Goal: Information Seeking & Learning: Compare options

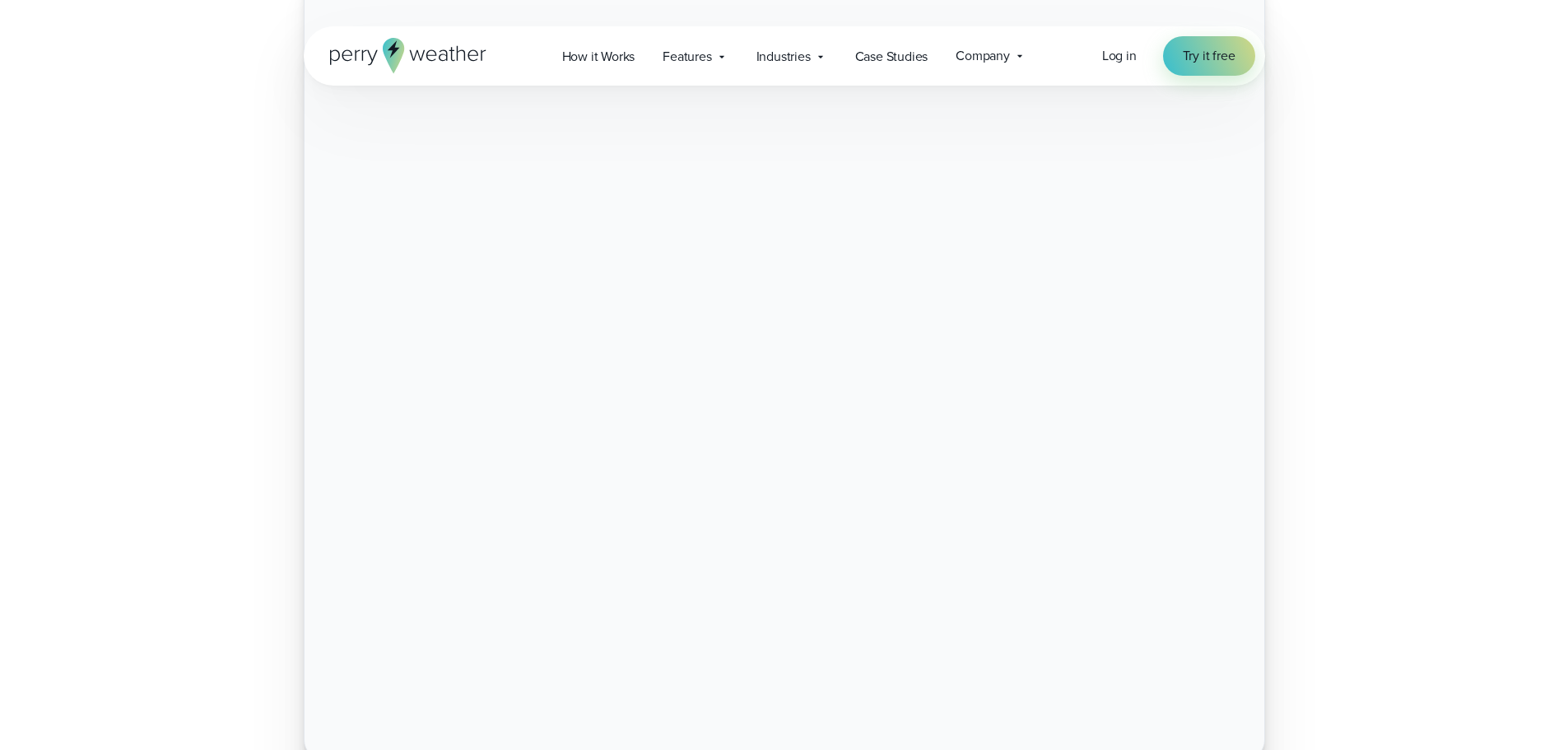
scroll to position [494, 0]
click at [681, 55] on span "Features" at bounding box center [687, 57] width 49 height 20
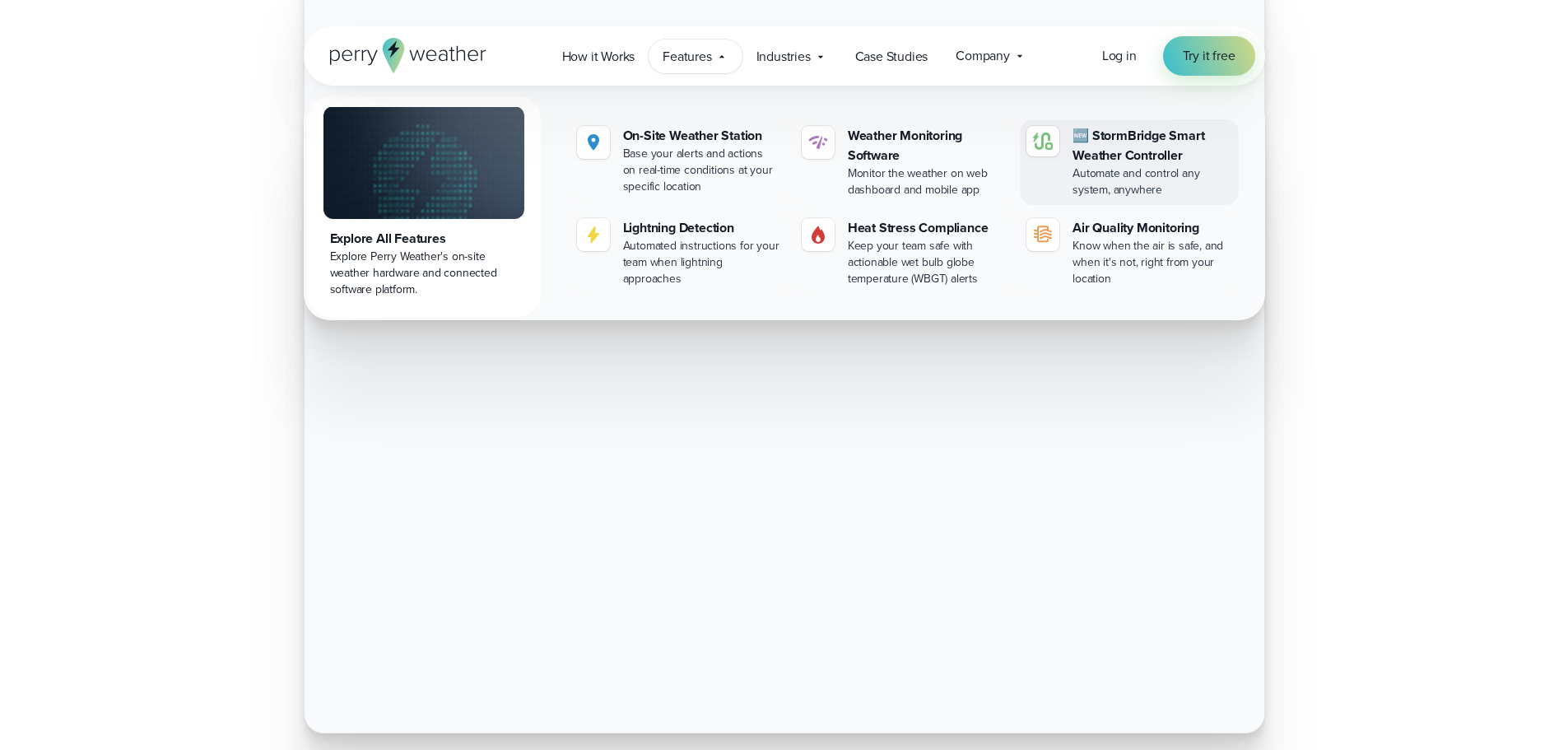
click at [1116, 144] on div "🆕 StormBridge Smart Weather Controller" at bounding box center [1152, 145] width 159 height 39
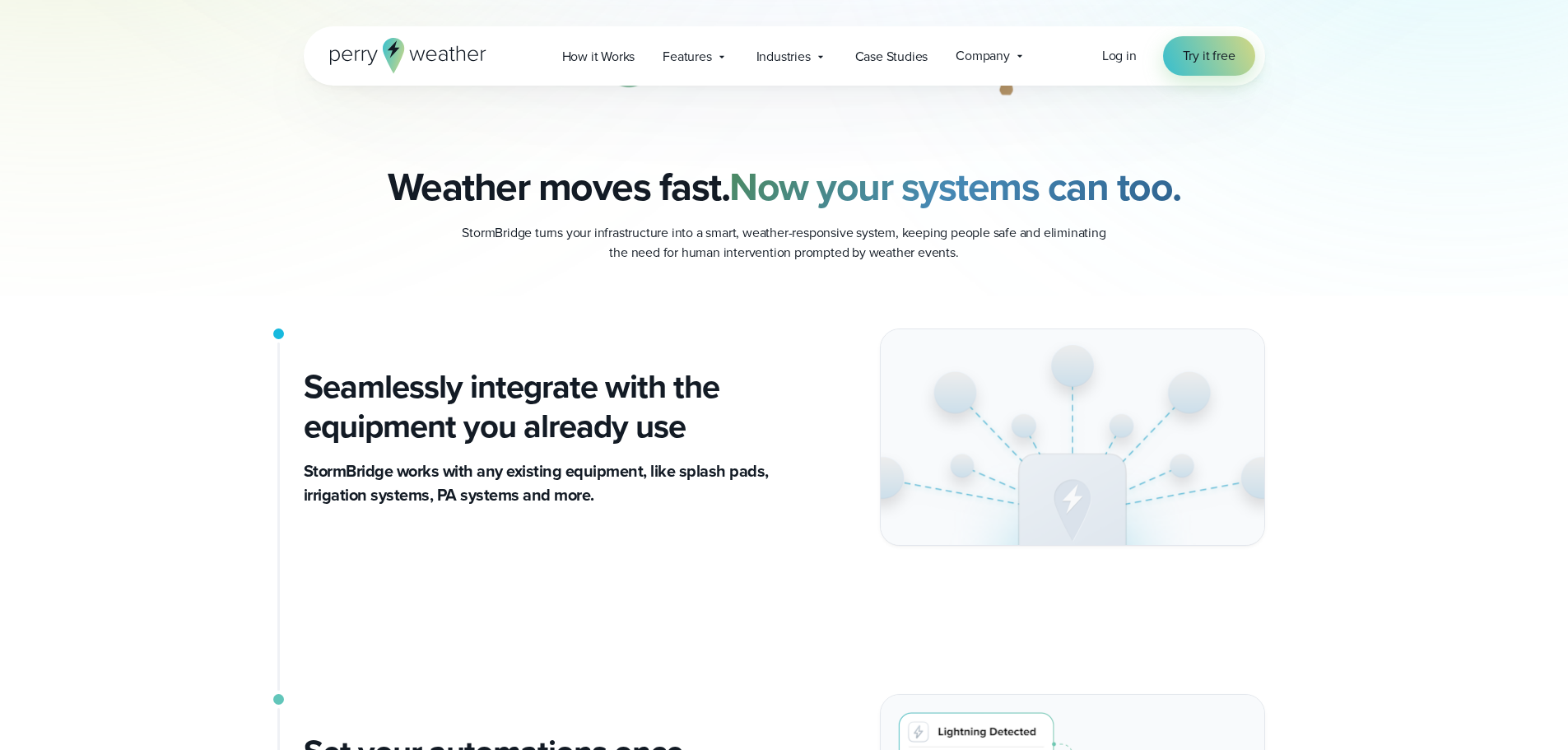
scroll to position [165, 0]
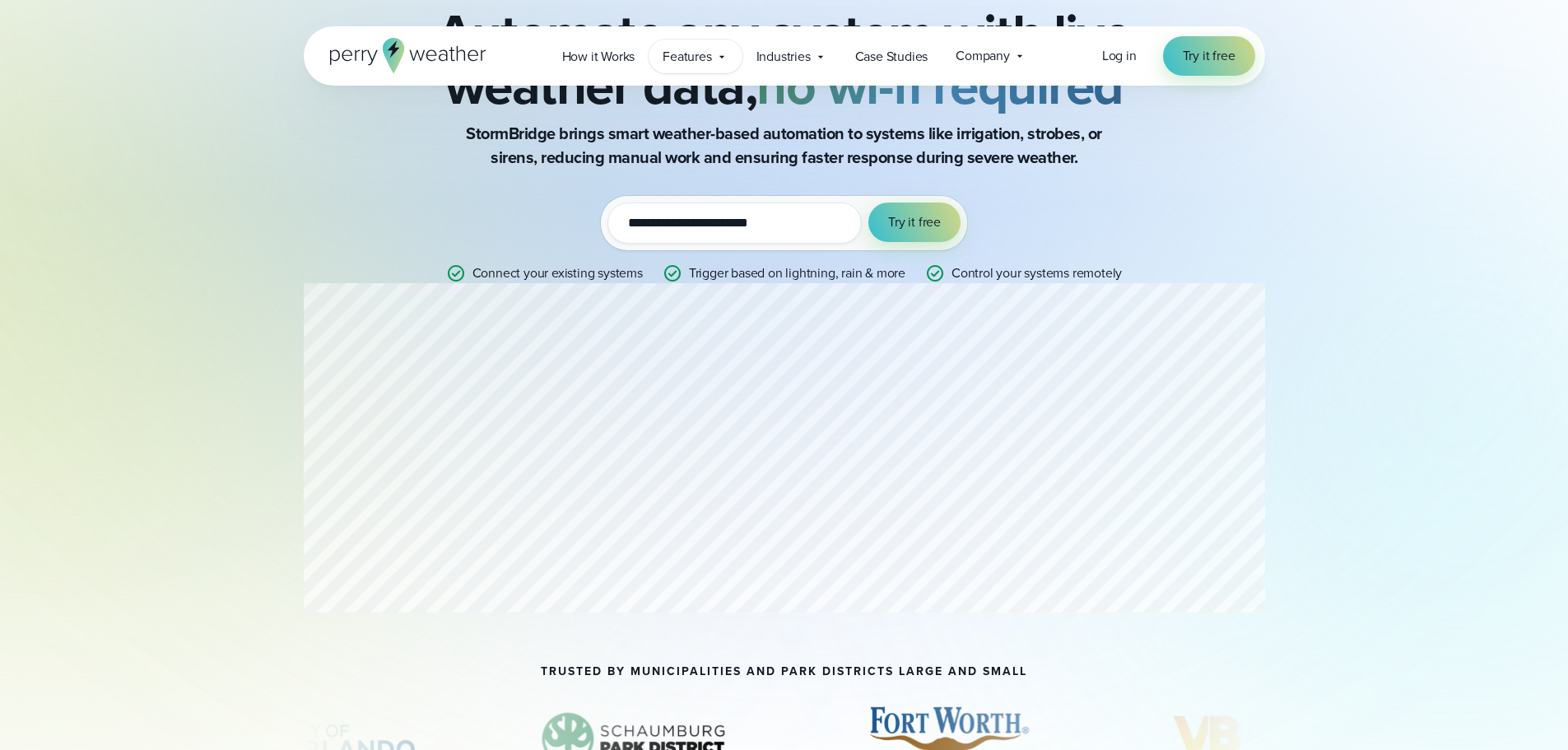
click at [672, 53] on span "Features" at bounding box center [687, 57] width 49 height 20
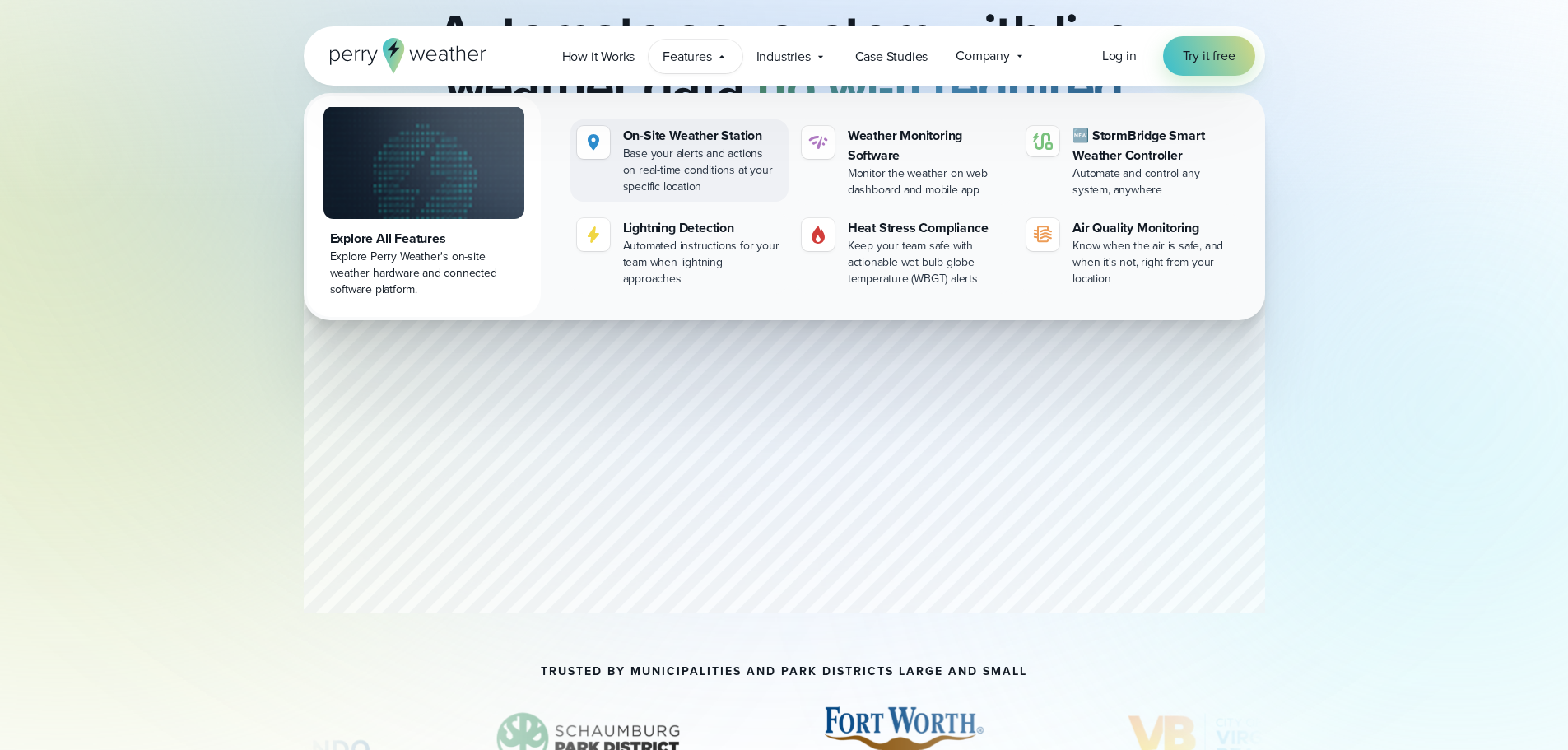
click at [671, 166] on div "Base your alerts and actions on real-time conditions at your specific location" at bounding box center [702, 170] width 159 height 50
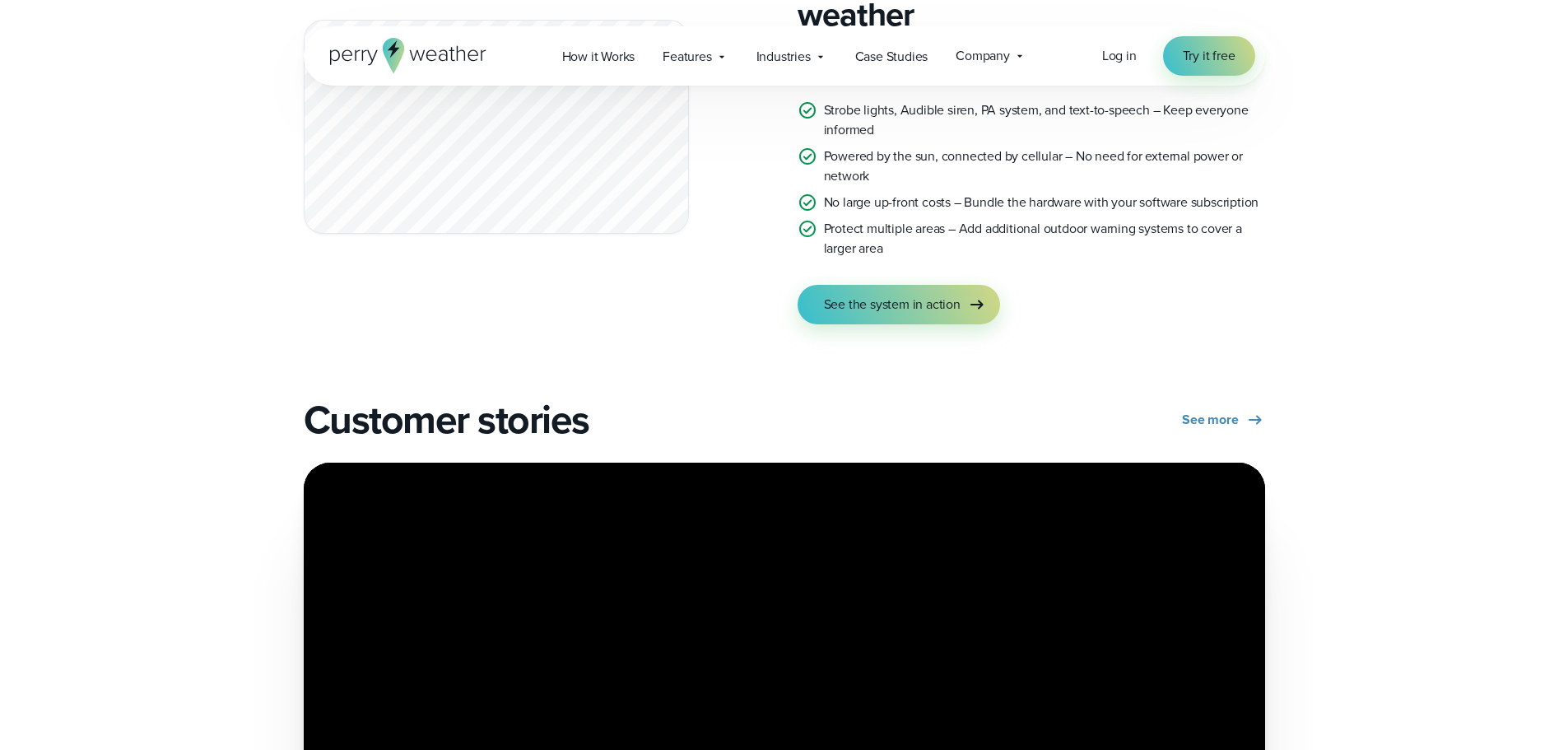
scroll to position [2800, 0]
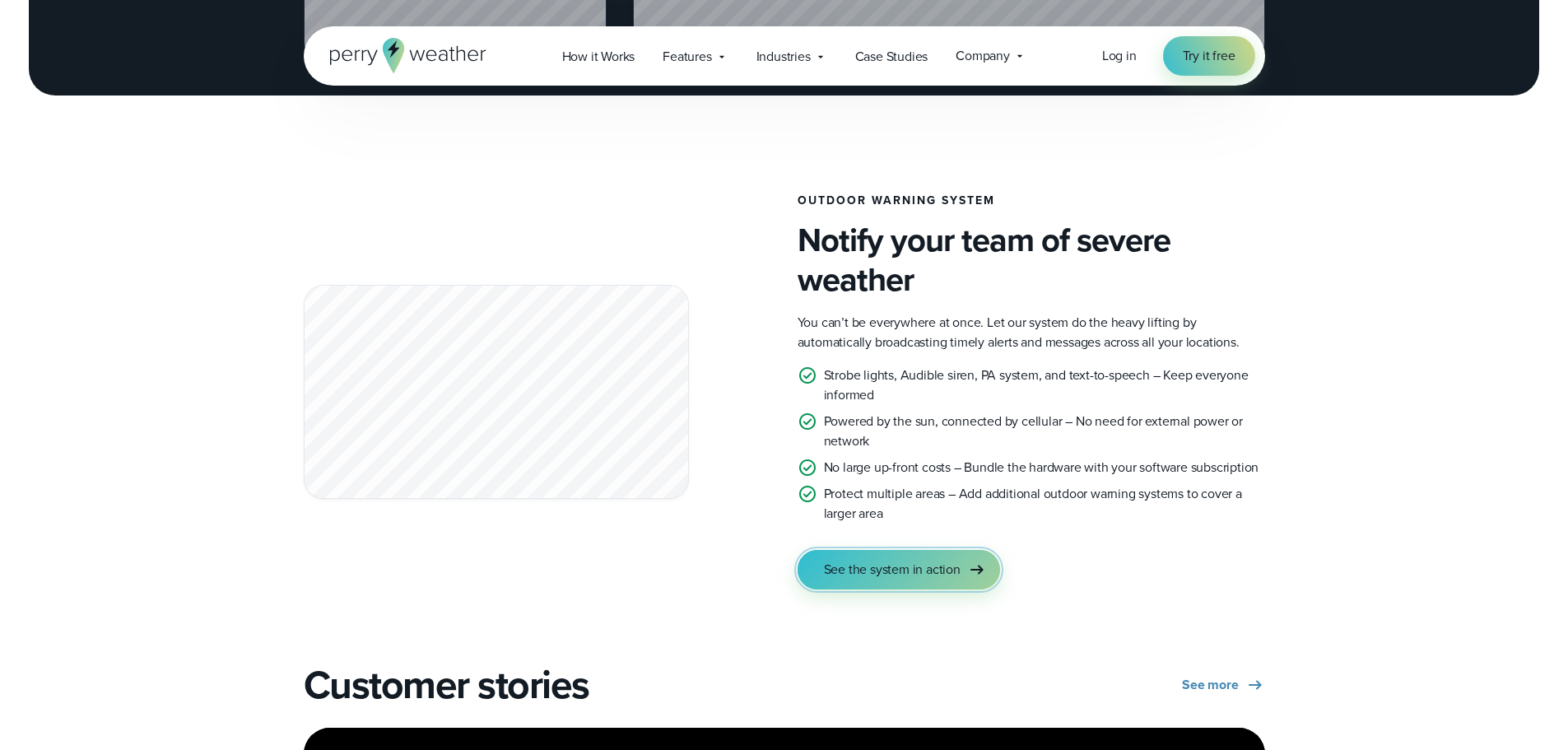
click at [888, 573] on span "See the system in action" at bounding box center [892, 570] width 137 height 20
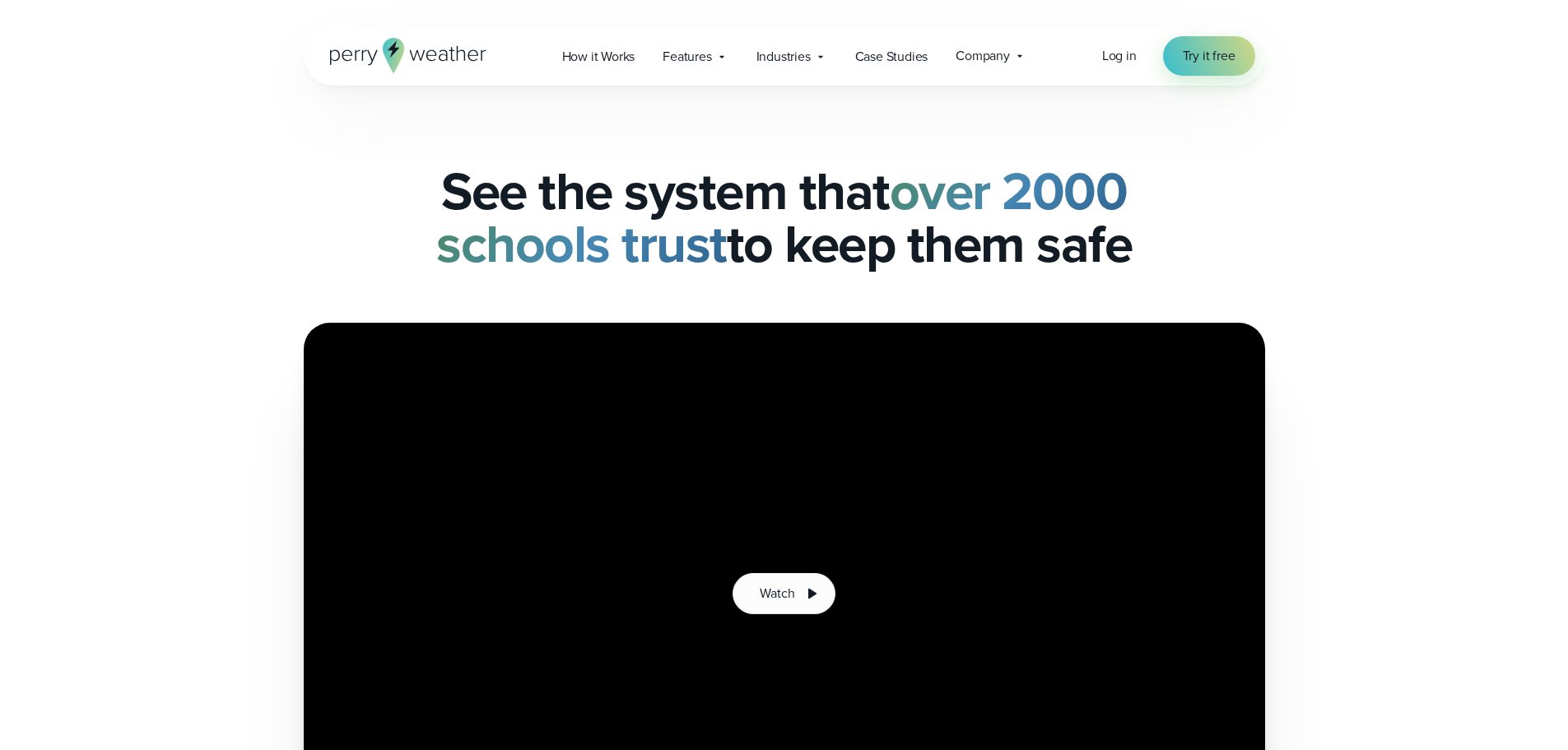
scroll to position [247, 0]
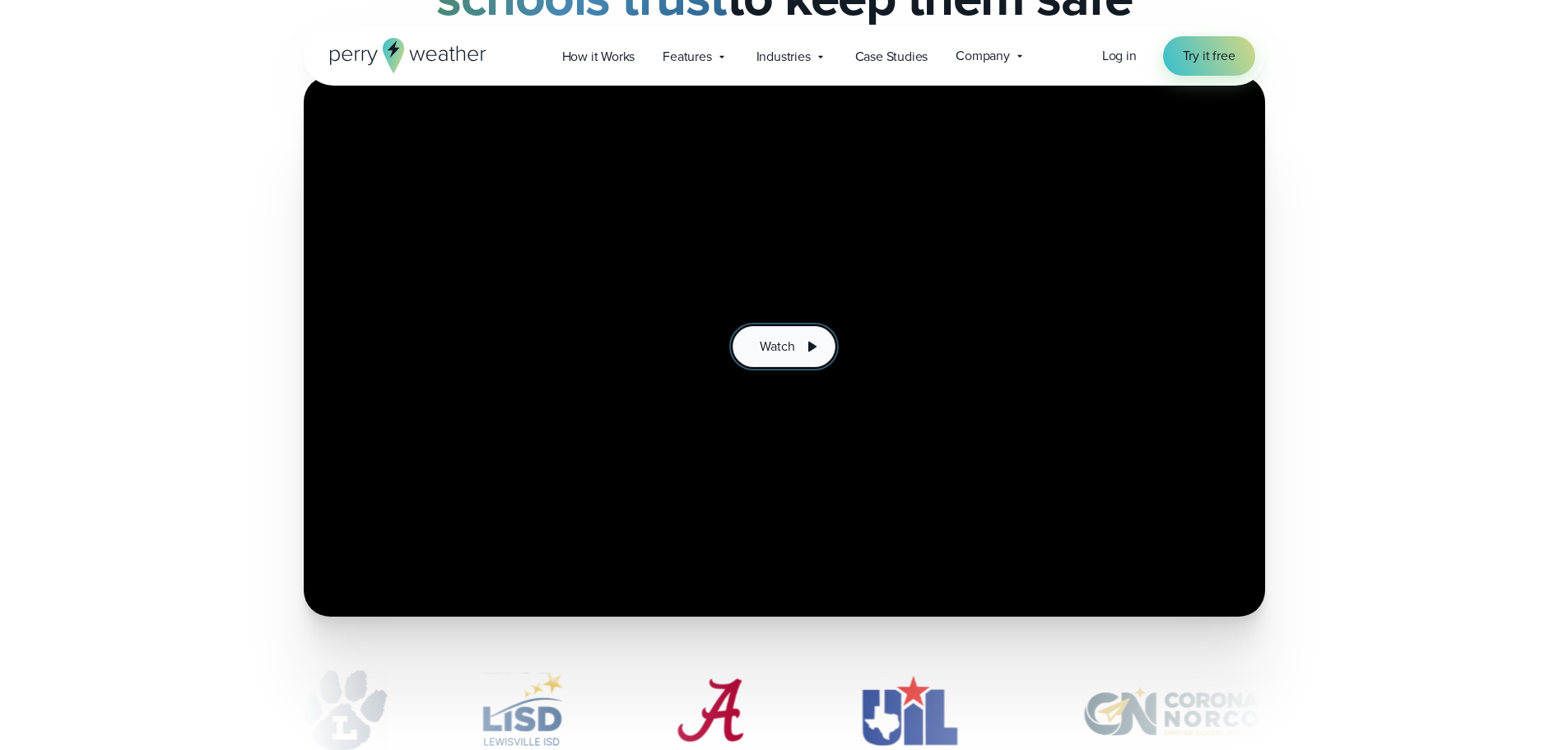
click at [779, 349] on span "Watch" at bounding box center [776, 347] width 34 height 20
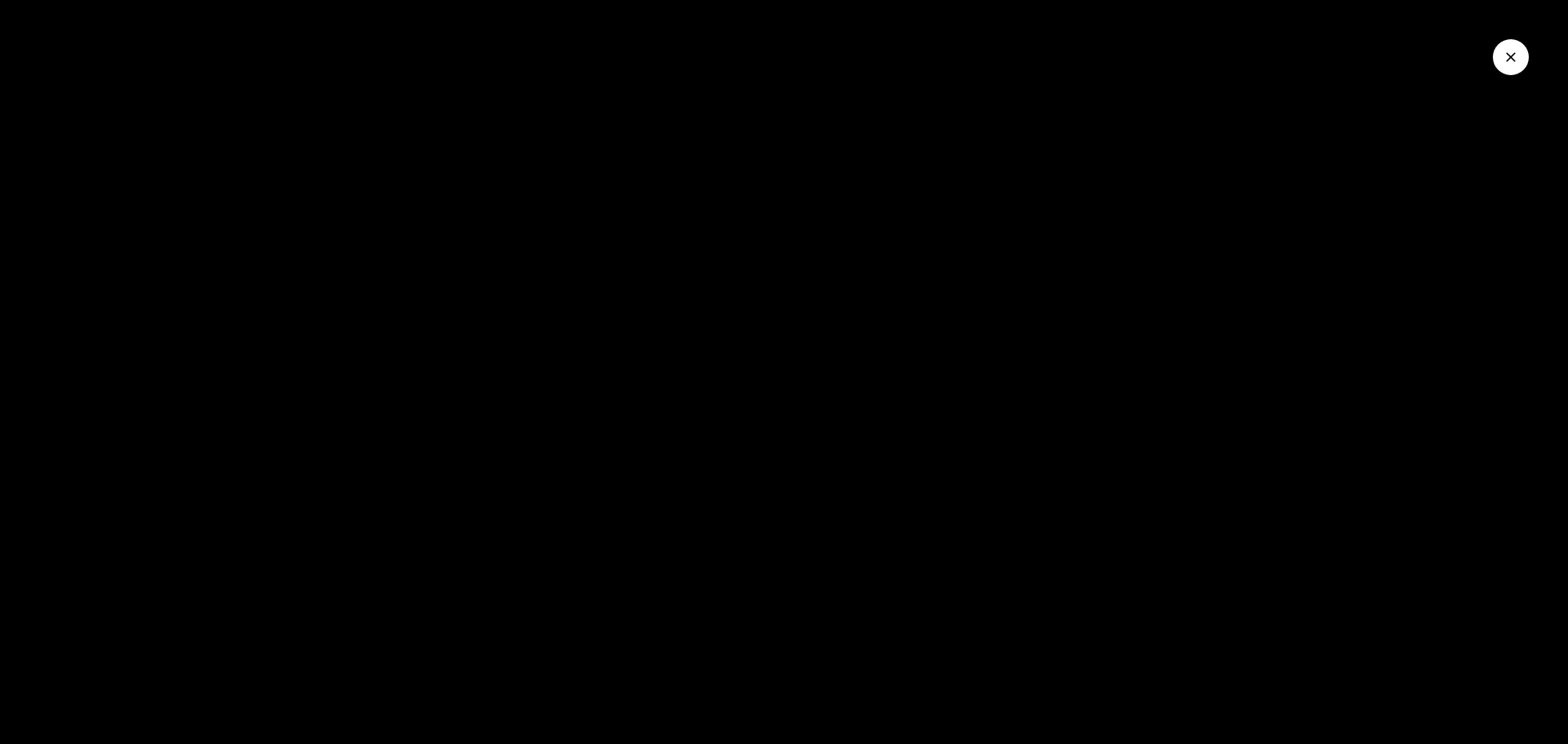
click at [1506, 60] on icon "Close Video" at bounding box center [1511, 57] width 17 height 17
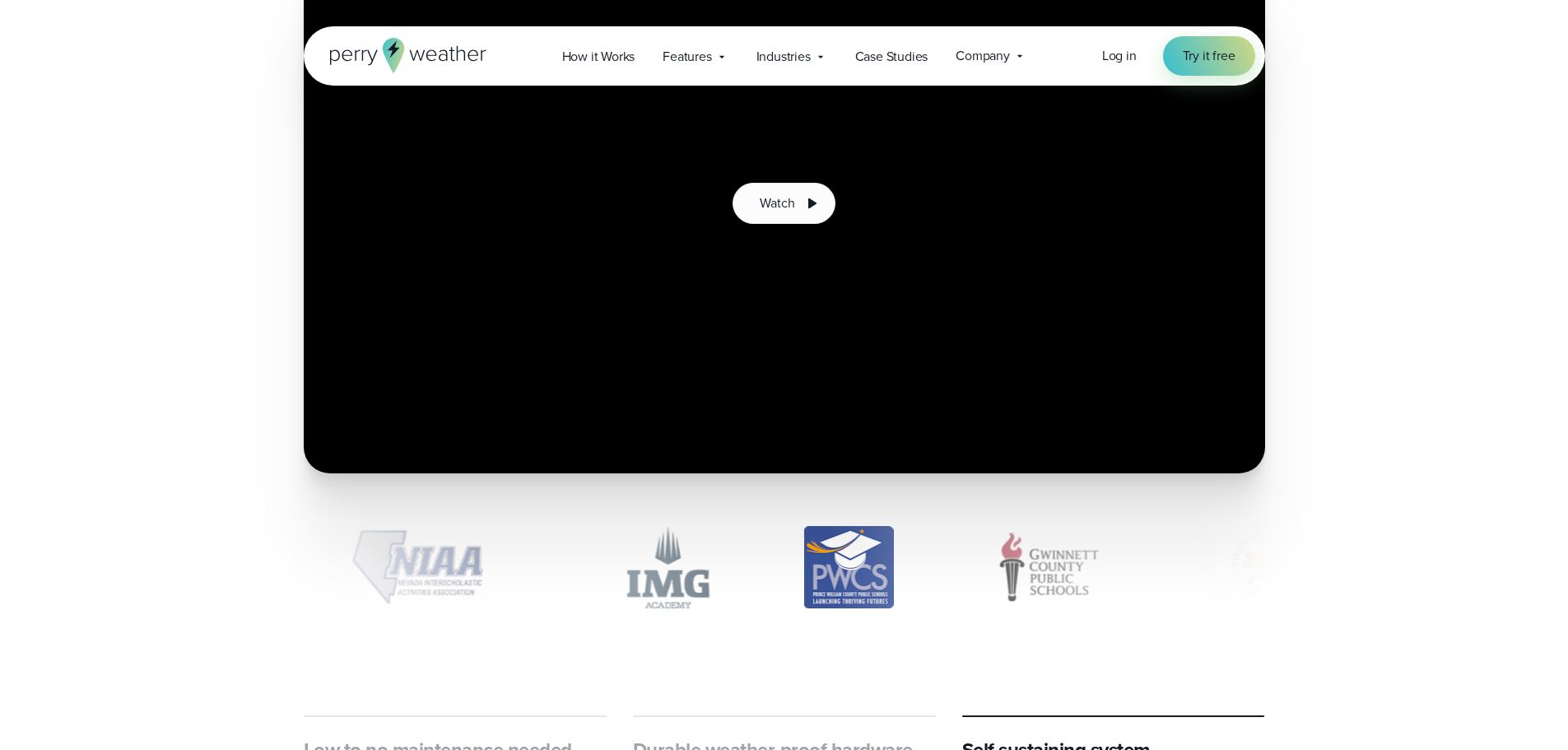
scroll to position [0, 0]
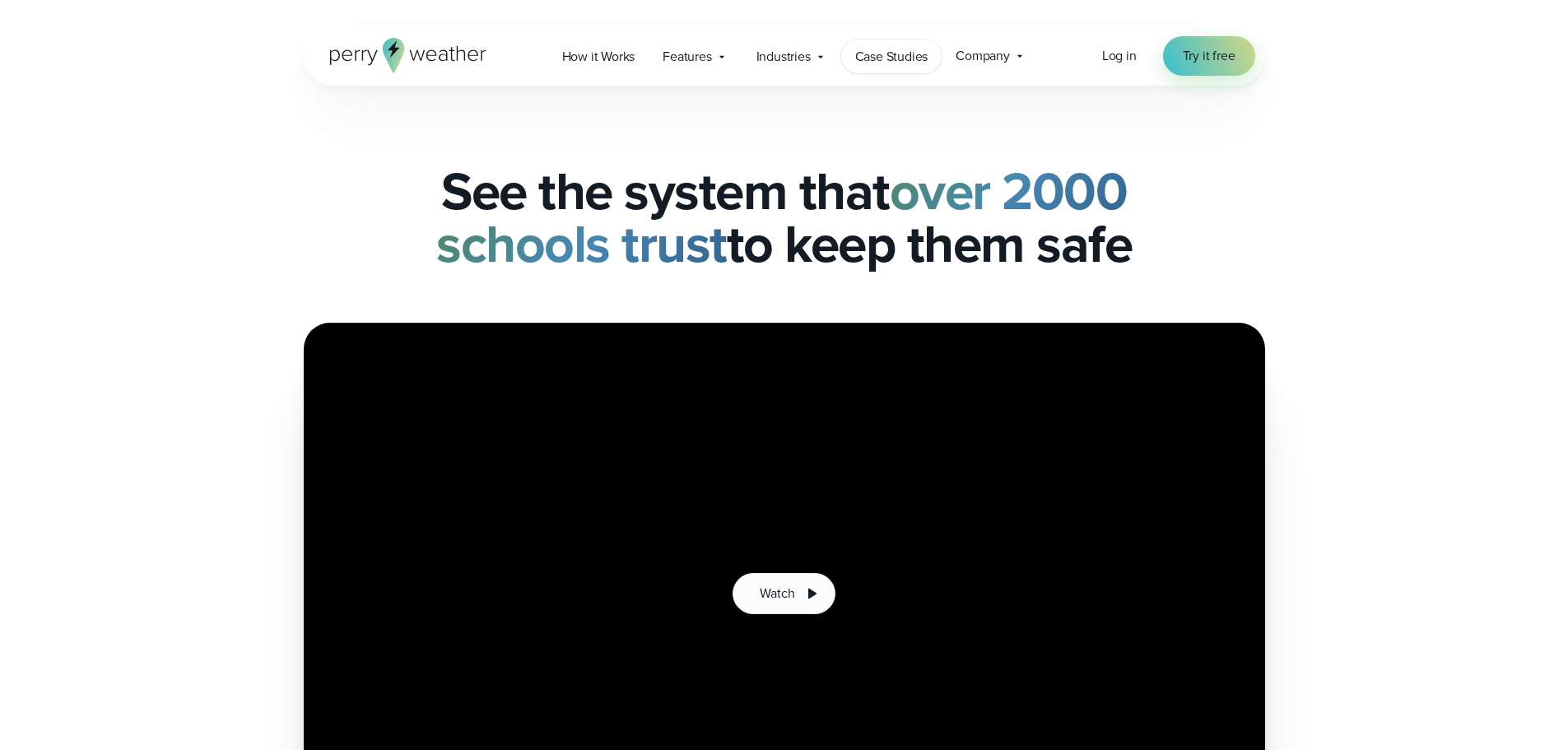
click at [909, 50] on span "Case Studies" at bounding box center [891, 57] width 73 height 20
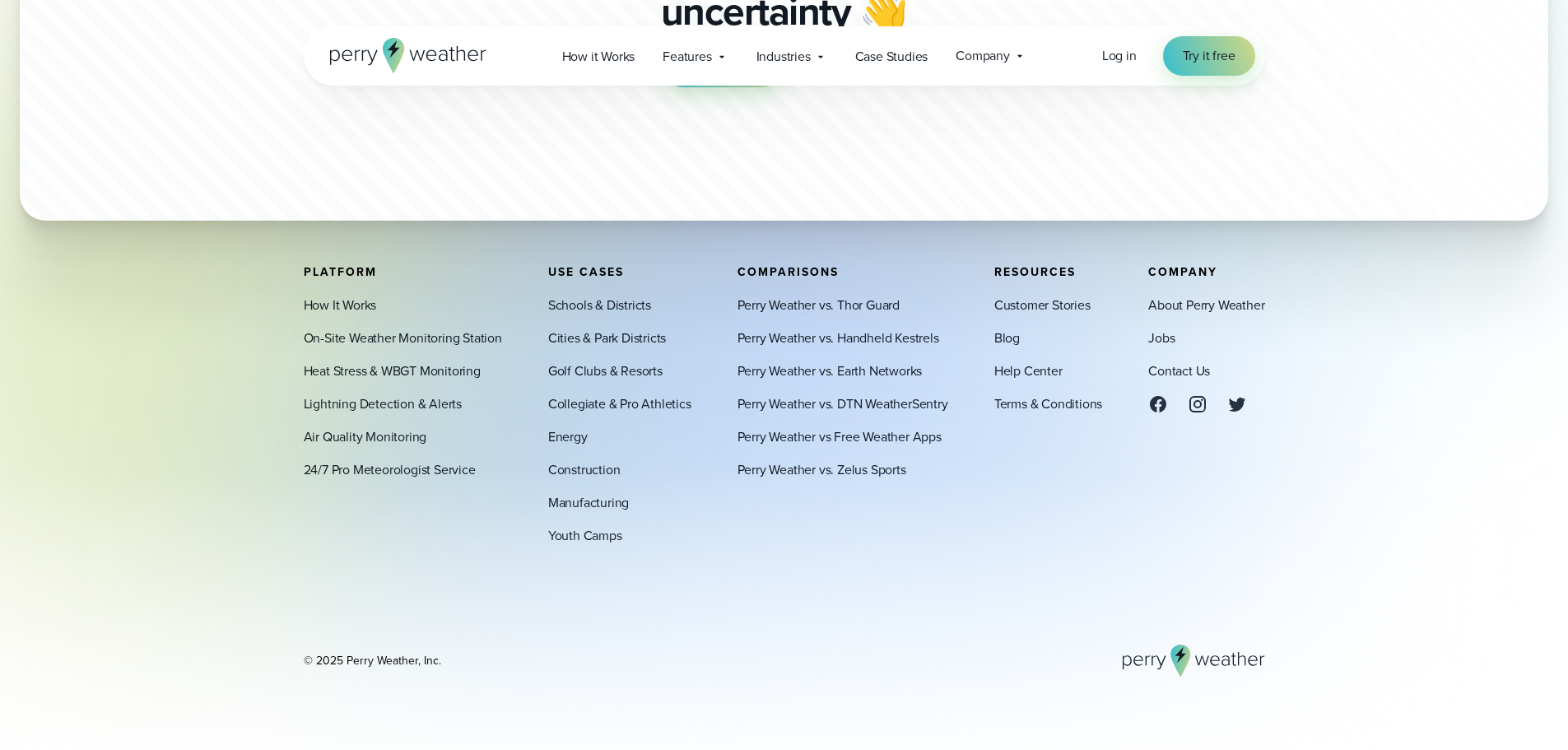
scroll to position [4445, 0]
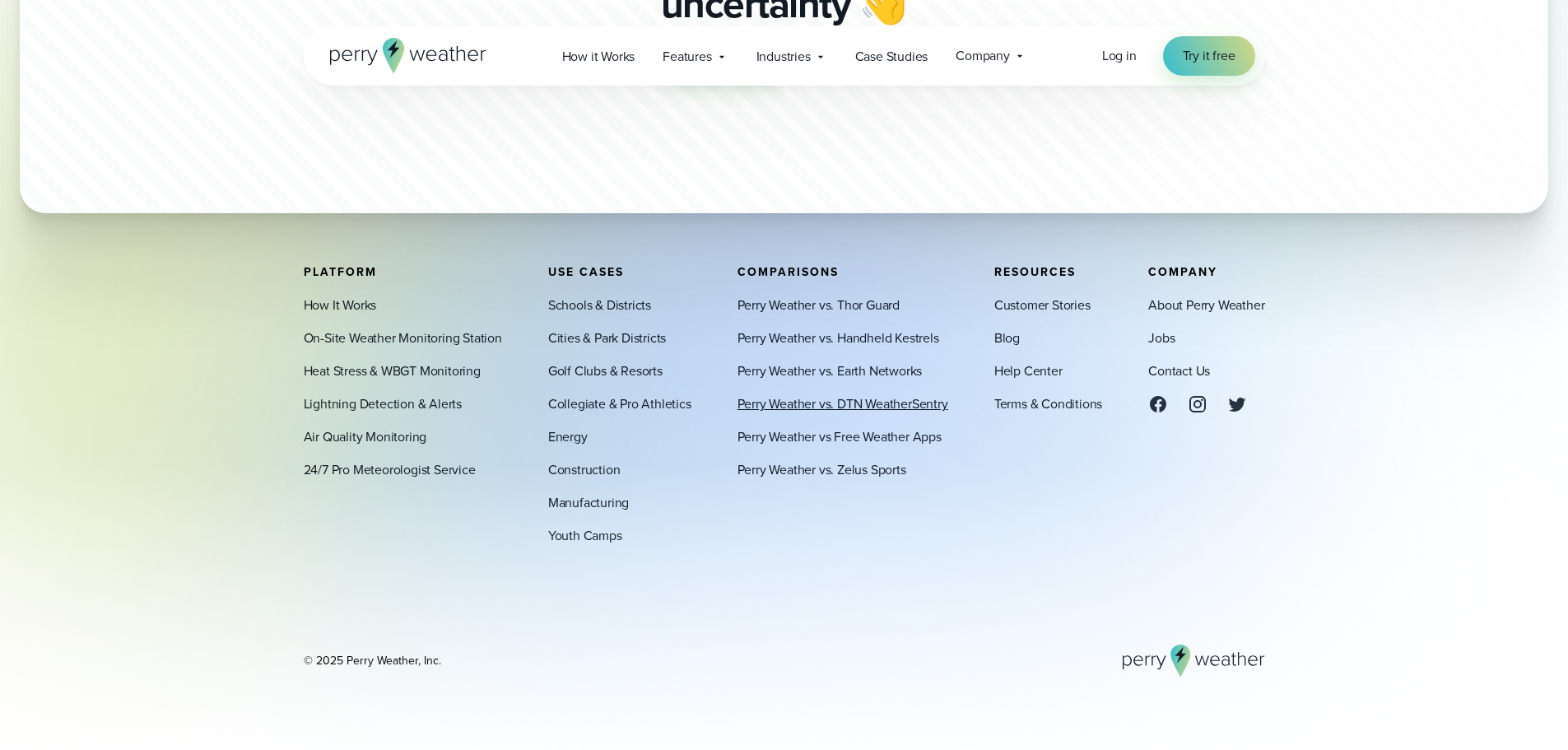
click at [800, 403] on link "Perry Weather vs. DTN WeatherSentry" at bounding box center [843, 405] width 211 height 20
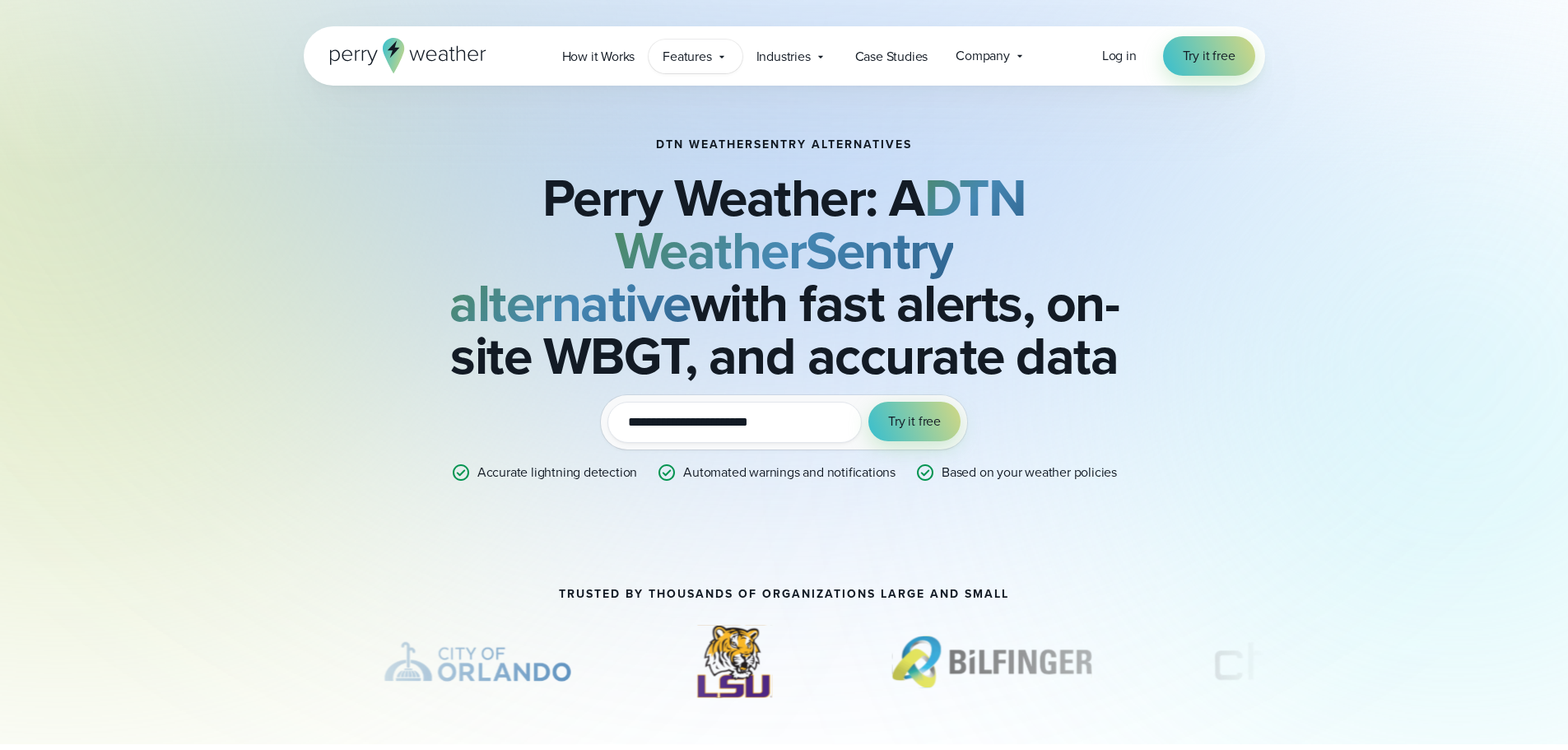
click at [683, 55] on span "Features" at bounding box center [687, 57] width 49 height 20
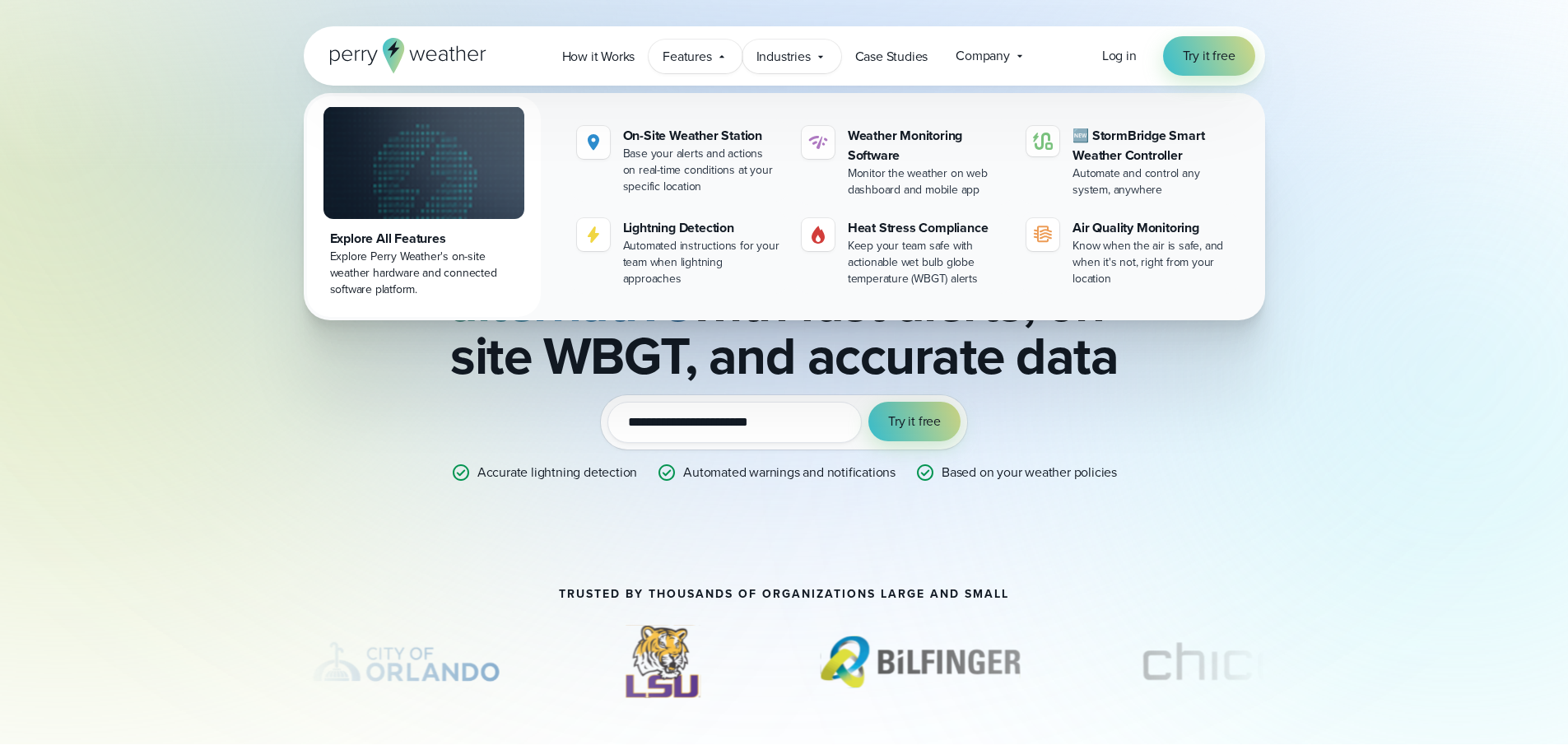
click at [781, 55] on span "Industries" at bounding box center [783, 57] width 55 height 20
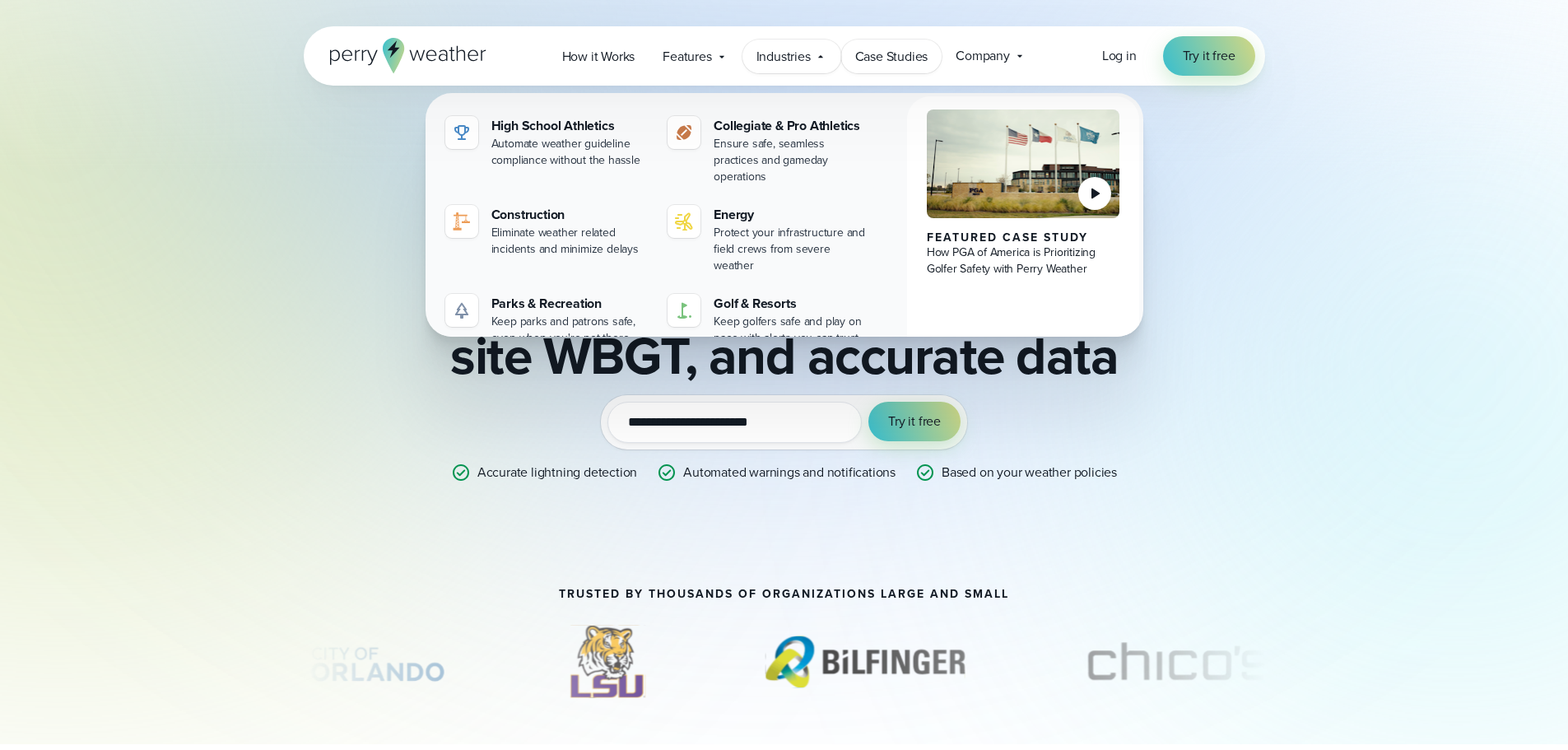
click at [919, 64] on span "Case Studies" at bounding box center [891, 57] width 73 height 20
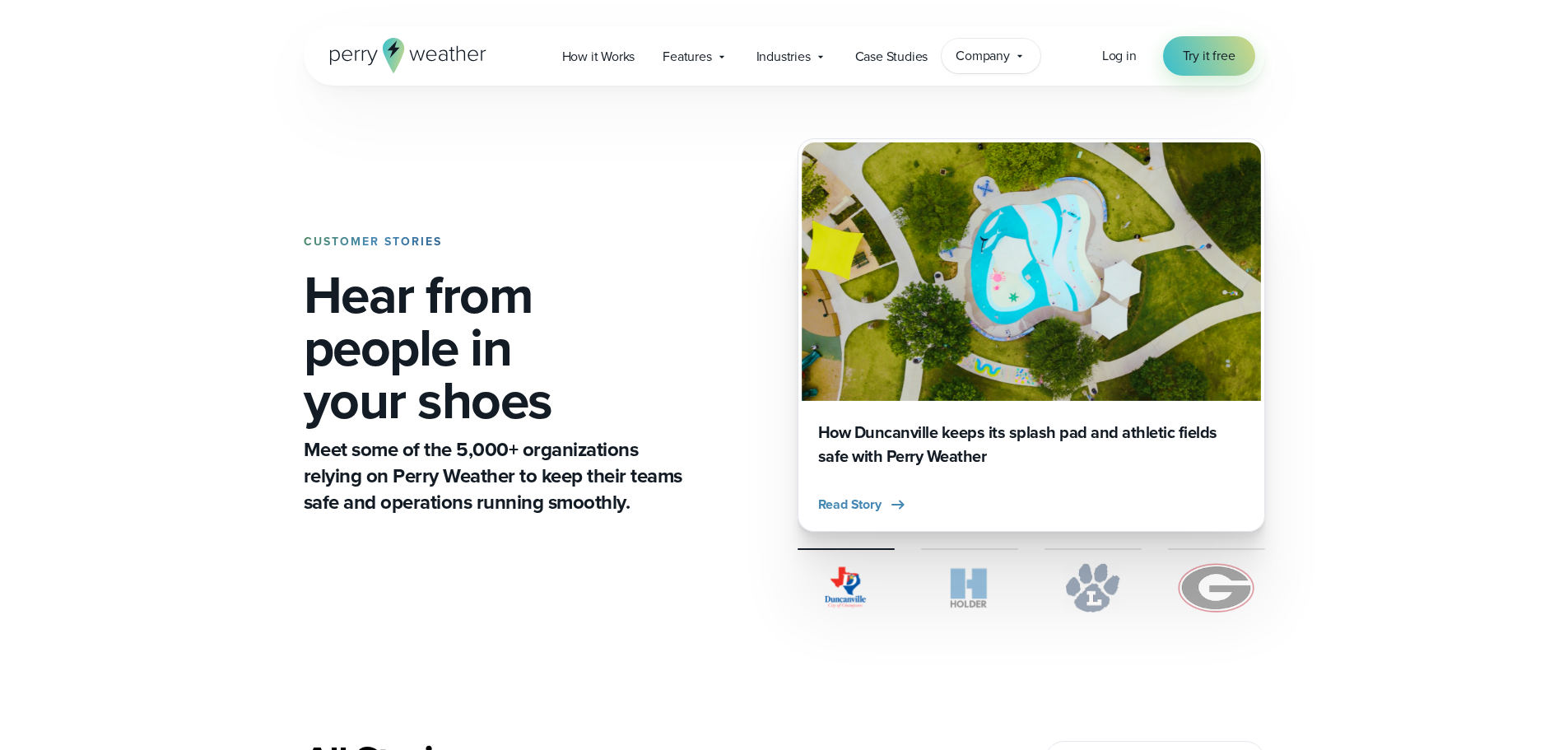
click at [976, 59] on span "Company" at bounding box center [983, 56] width 55 height 20
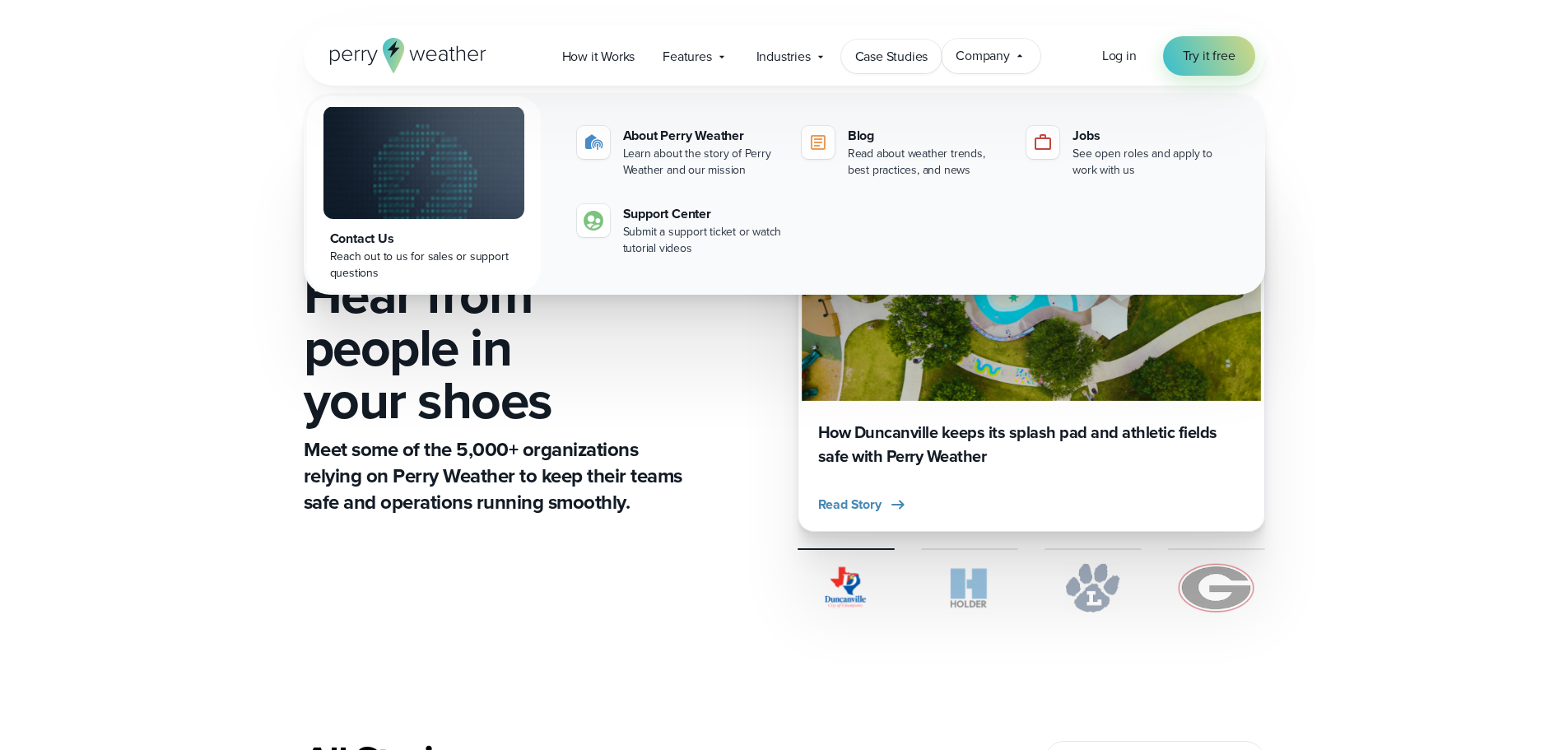
click at [913, 55] on span "Case Studies" at bounding box center [891, 57] width 73 height 20
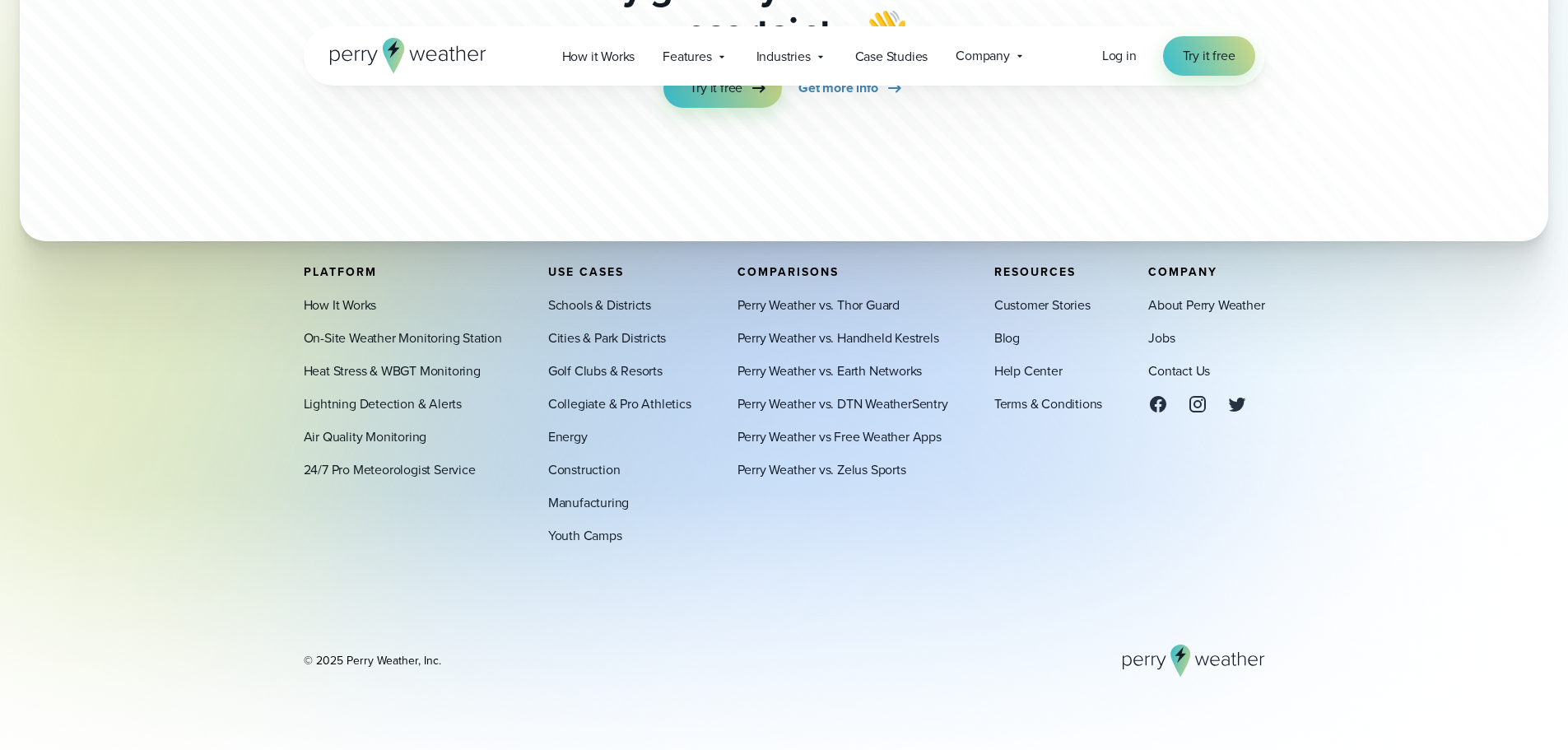
scroll to position [4445, 0]
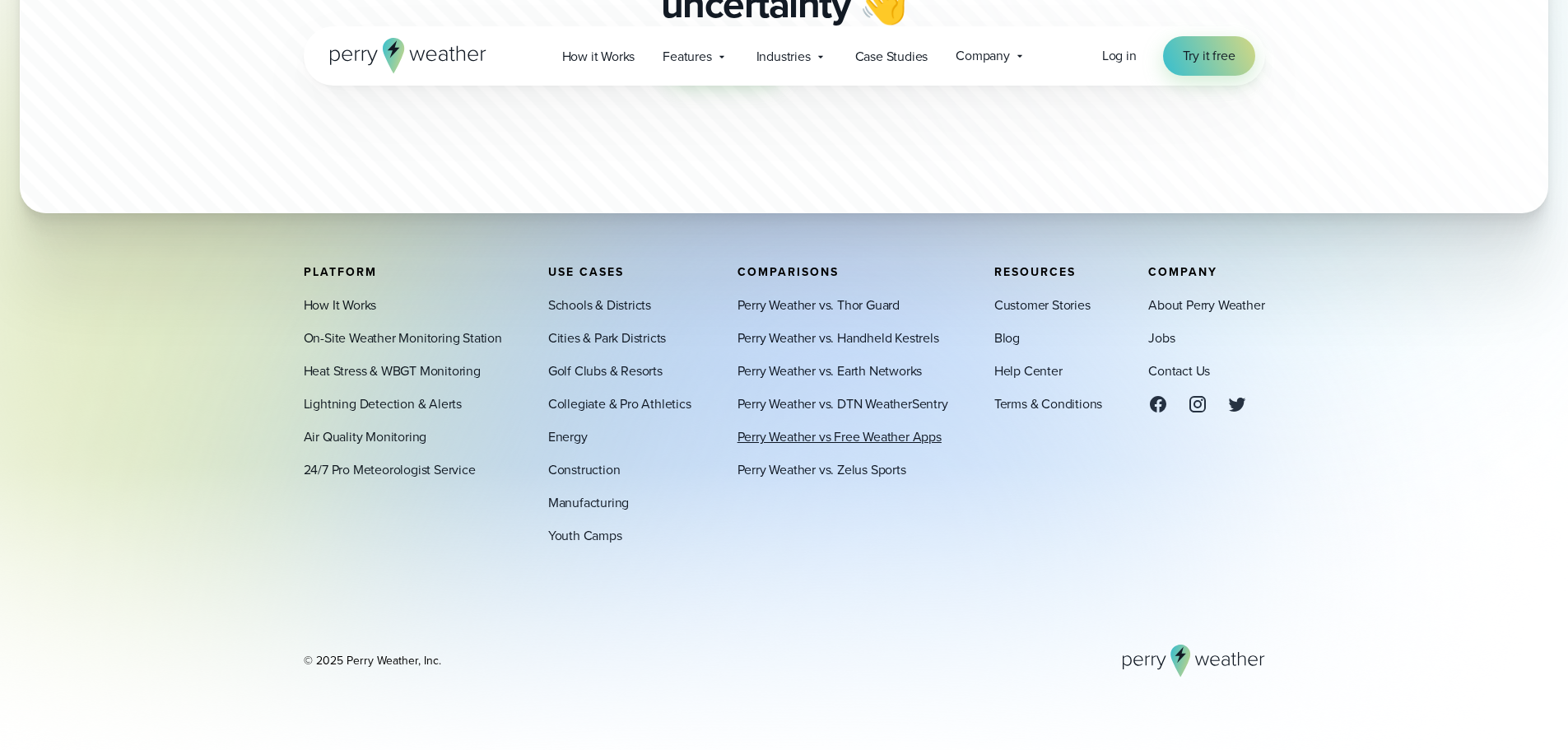
click at [804, 436] on link "Perry Weather vs Free Weather Apps" at bounding box center [839, 438] width 204 height 20
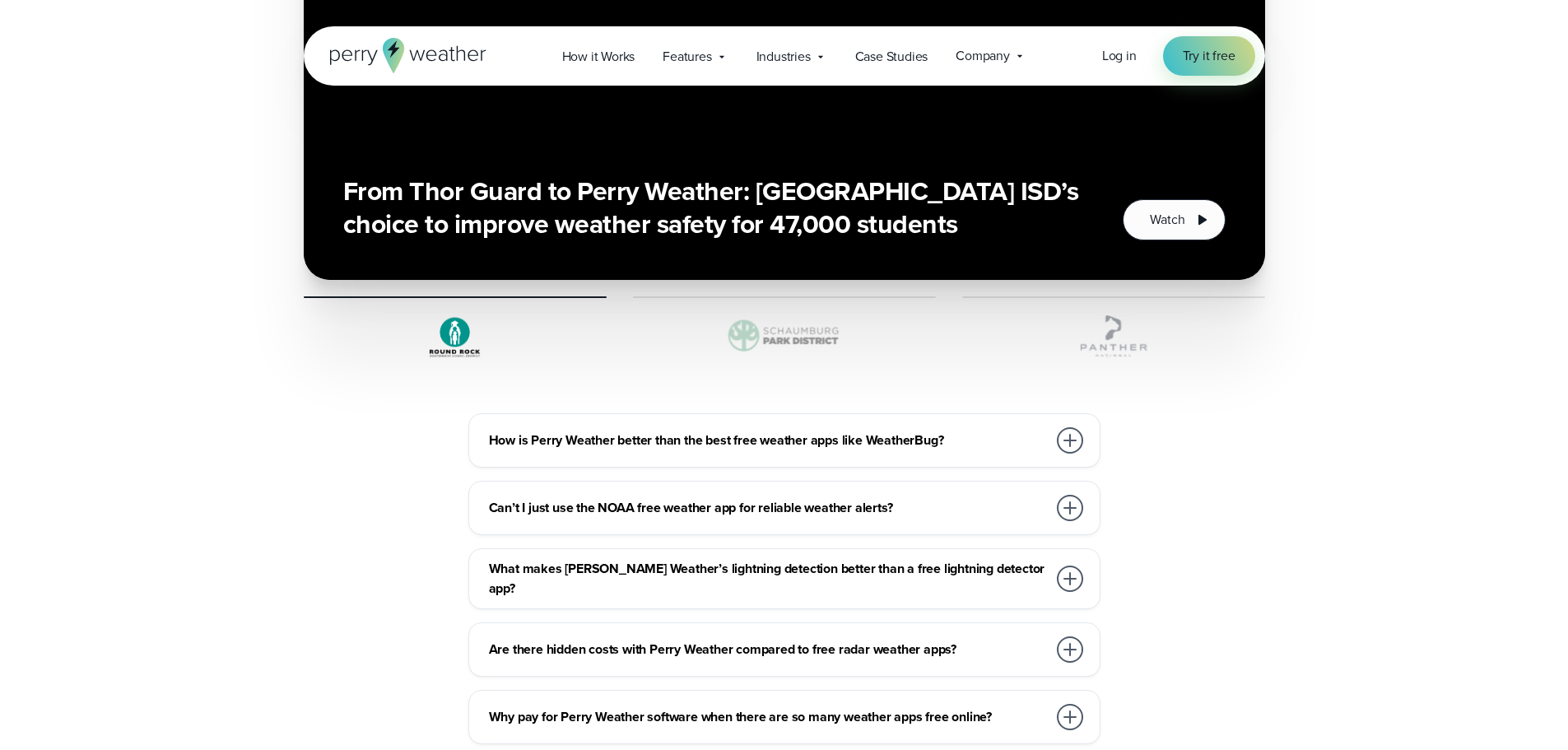
scroll to position [4777, 0]
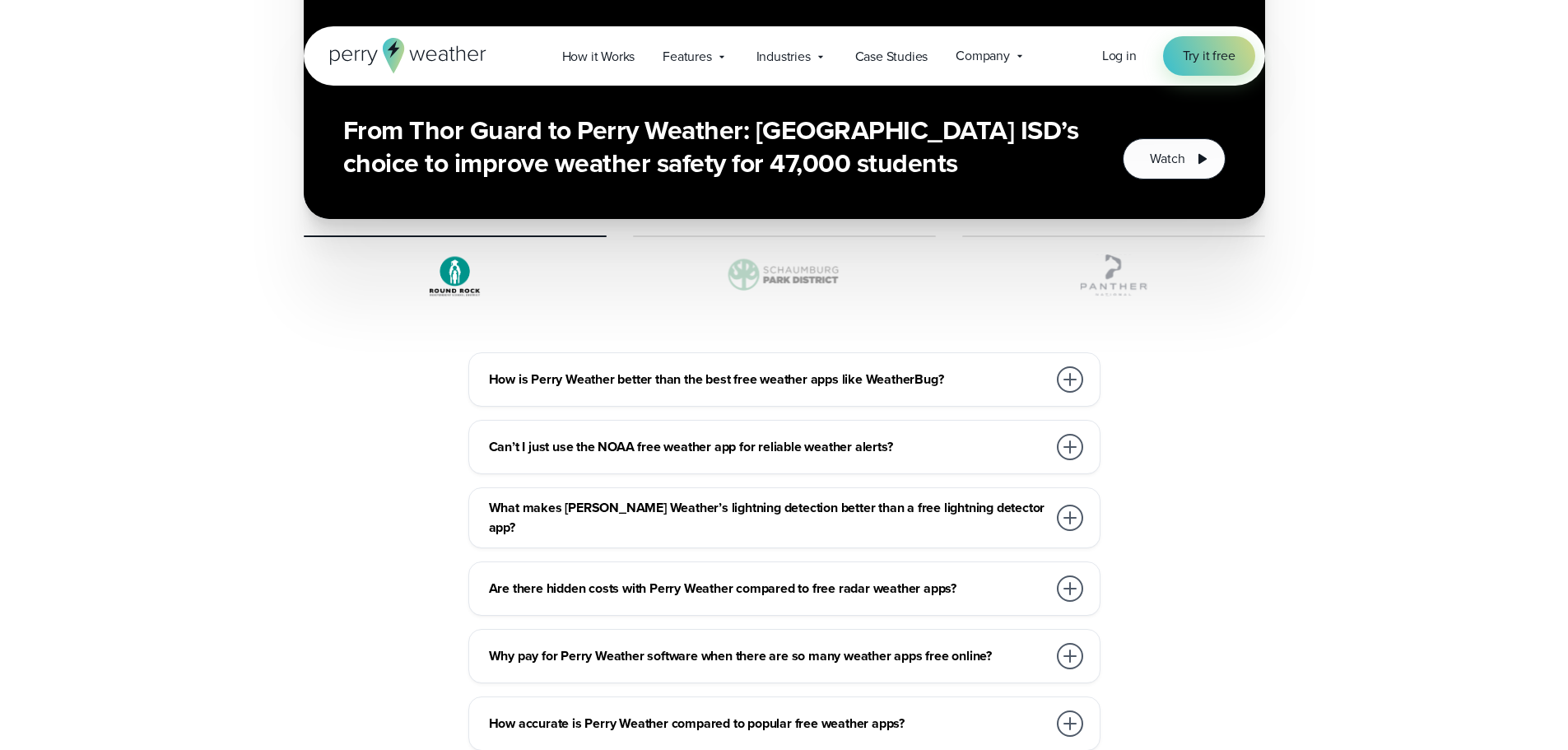
click at [1066, 366] on div at bounding box center [1069, 379] width 26 height 26
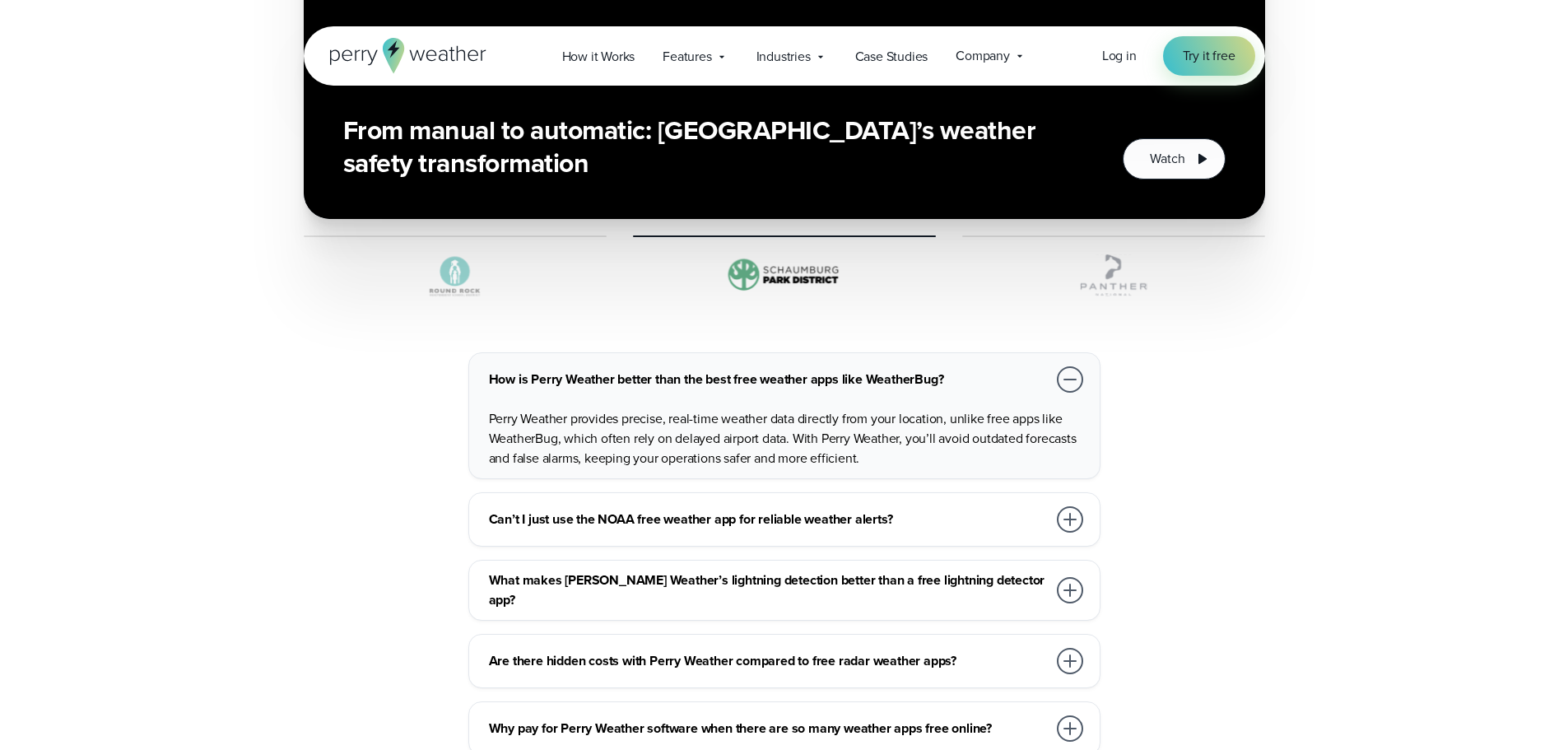
click at [1069, 366] on div at bounding box center [1069, 379] width 26 height 26
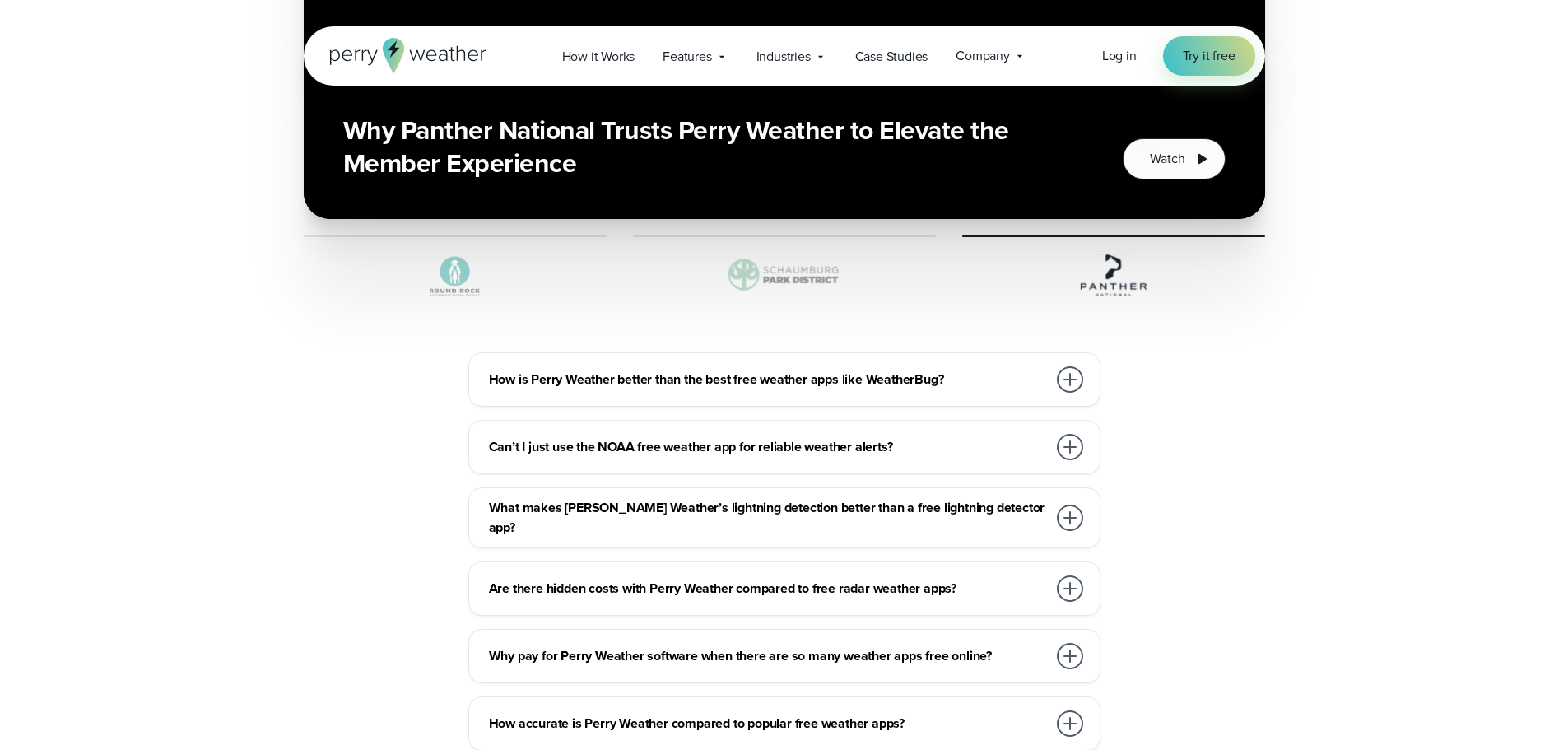
click at [1069, 435] on div at bounding box center [1069, 447] width 26 height 26
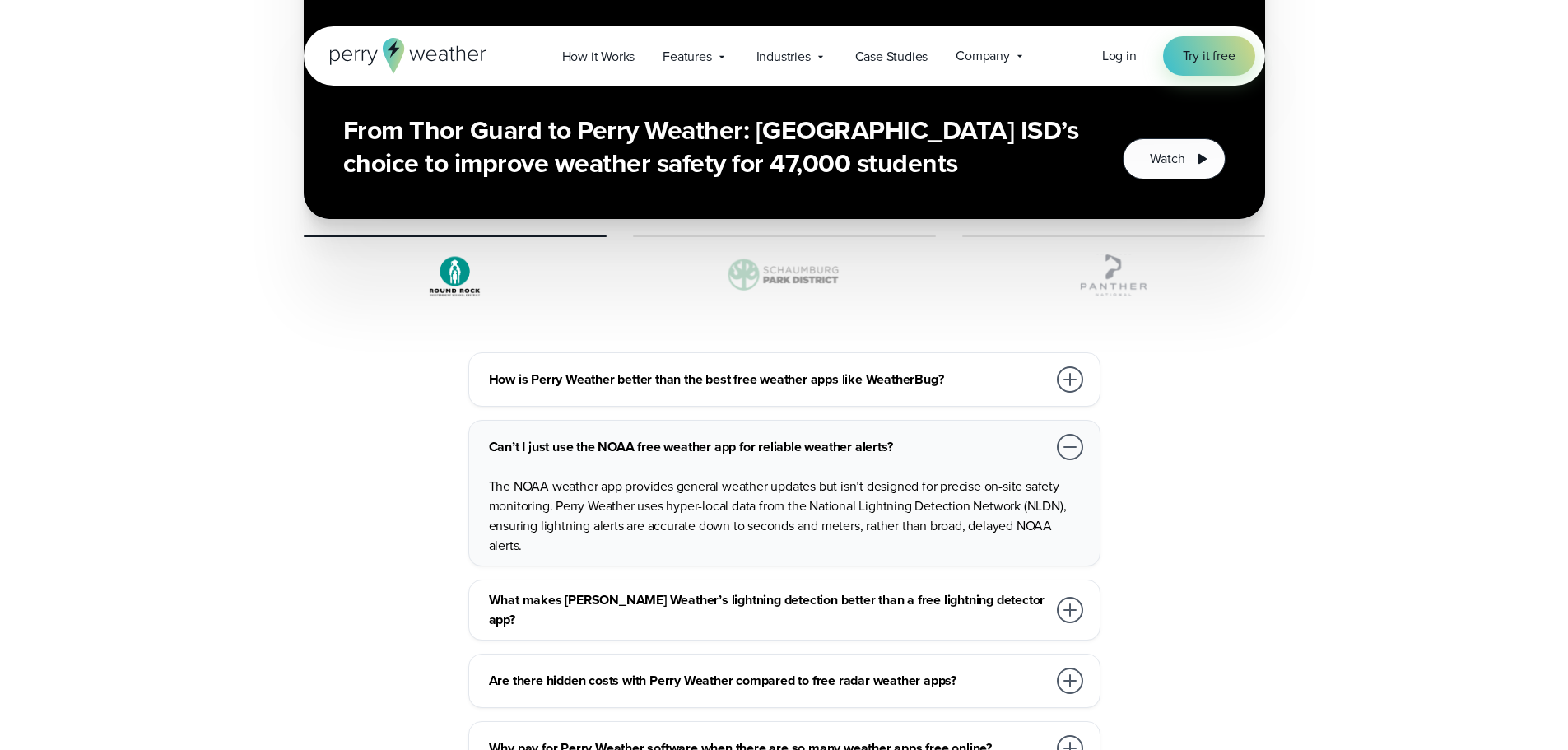
click at [1069, 435] on div at bounding box center [1069, 447] width 26 height 26
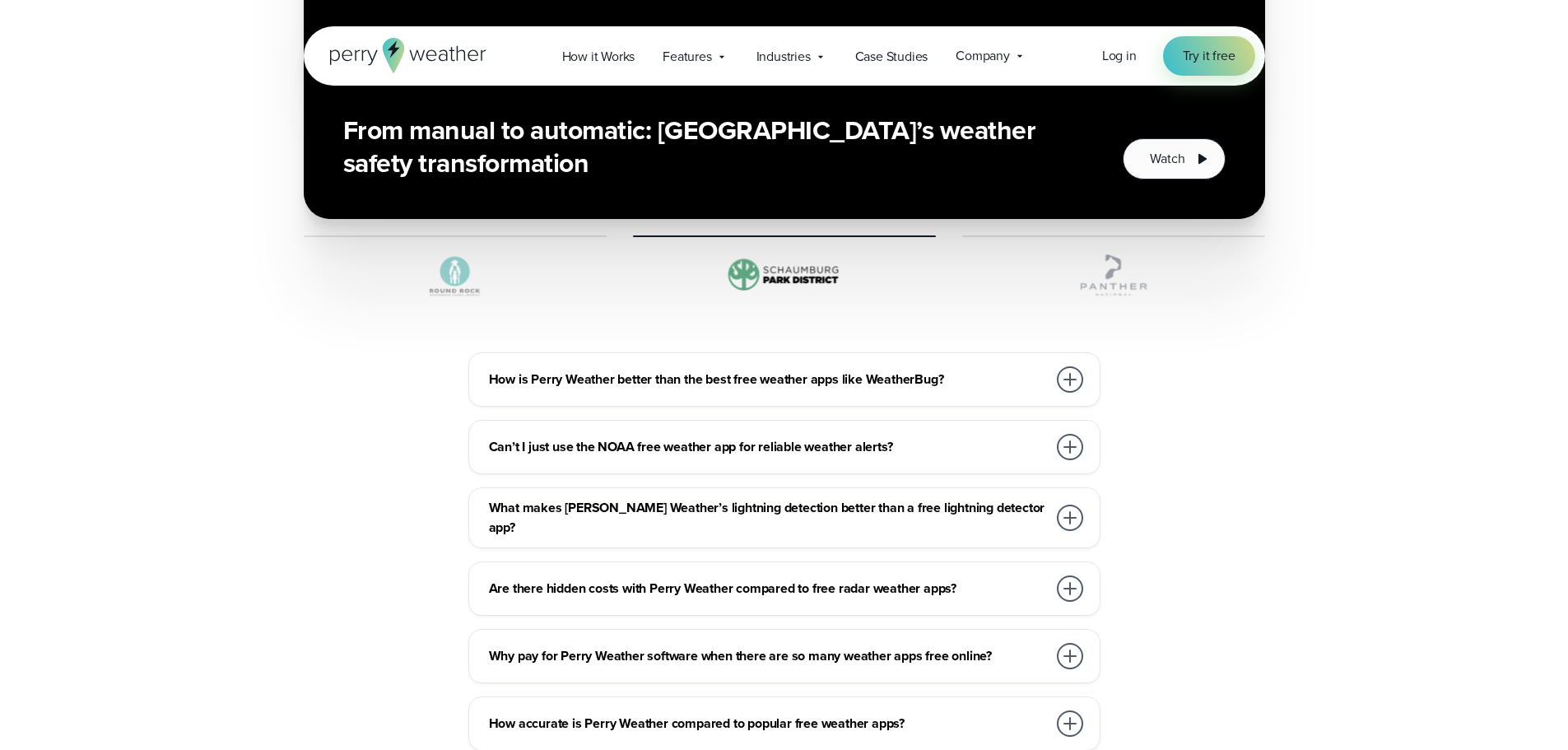
click at [1065, 505] on div at bounding box center [1069, 517] width 26 height 26
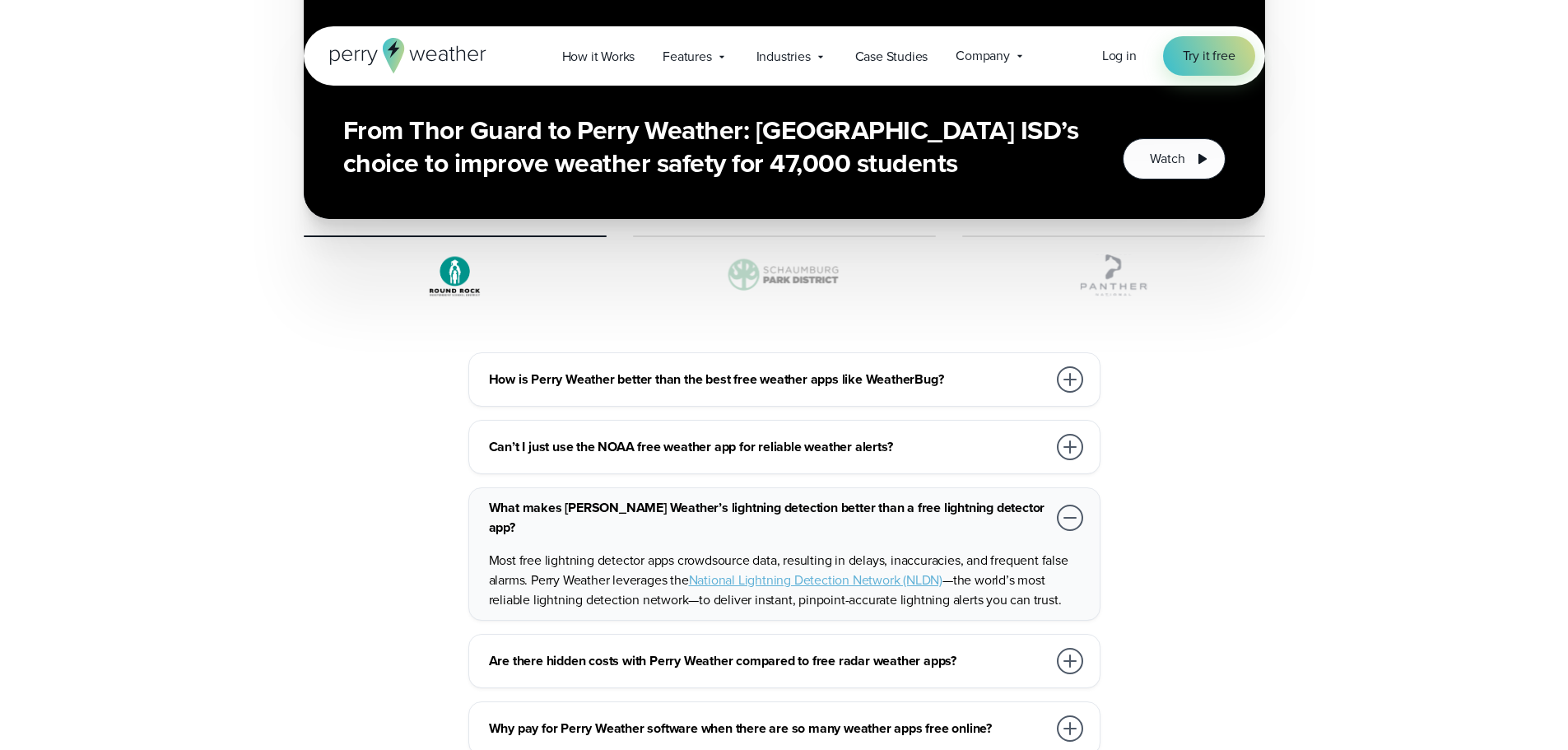
click at [1065, 505] on div at bounding box center [1069, 517] width 26 height 26
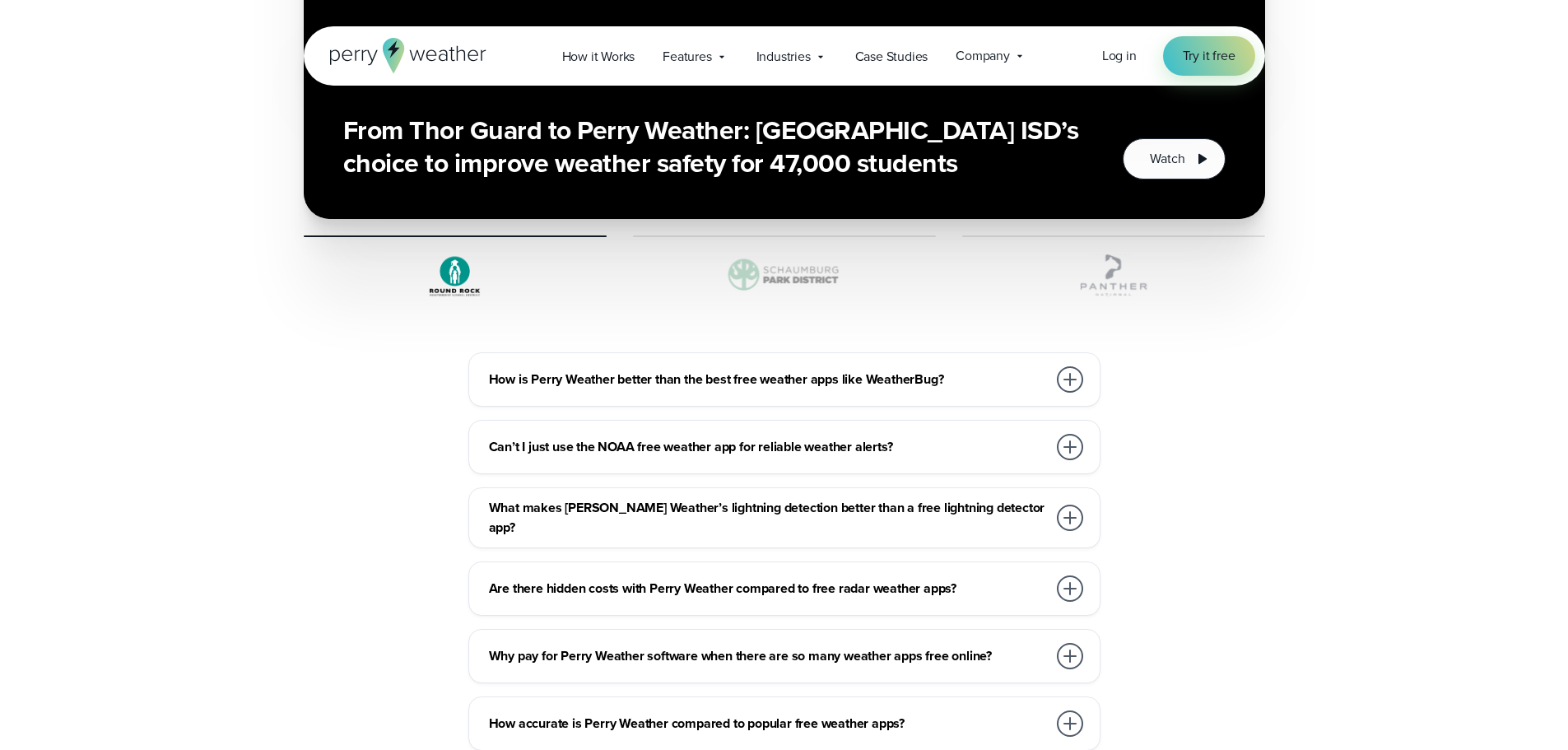
click at [1064, 575] on div at bounding box center [1069, 588] width 26 height 26
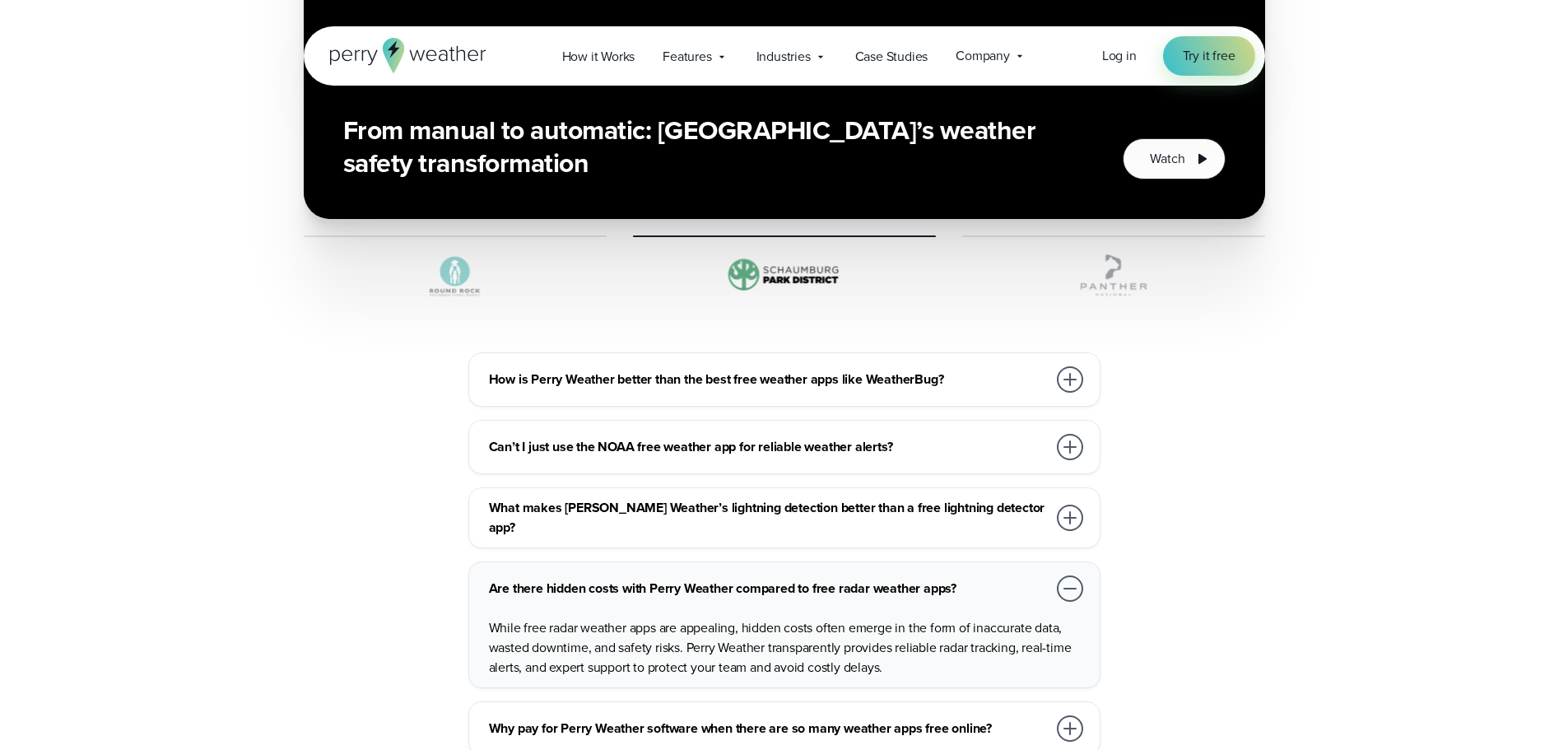
click at [1064, 575] on div at bounding box center [1069, 588] width 26 height 26
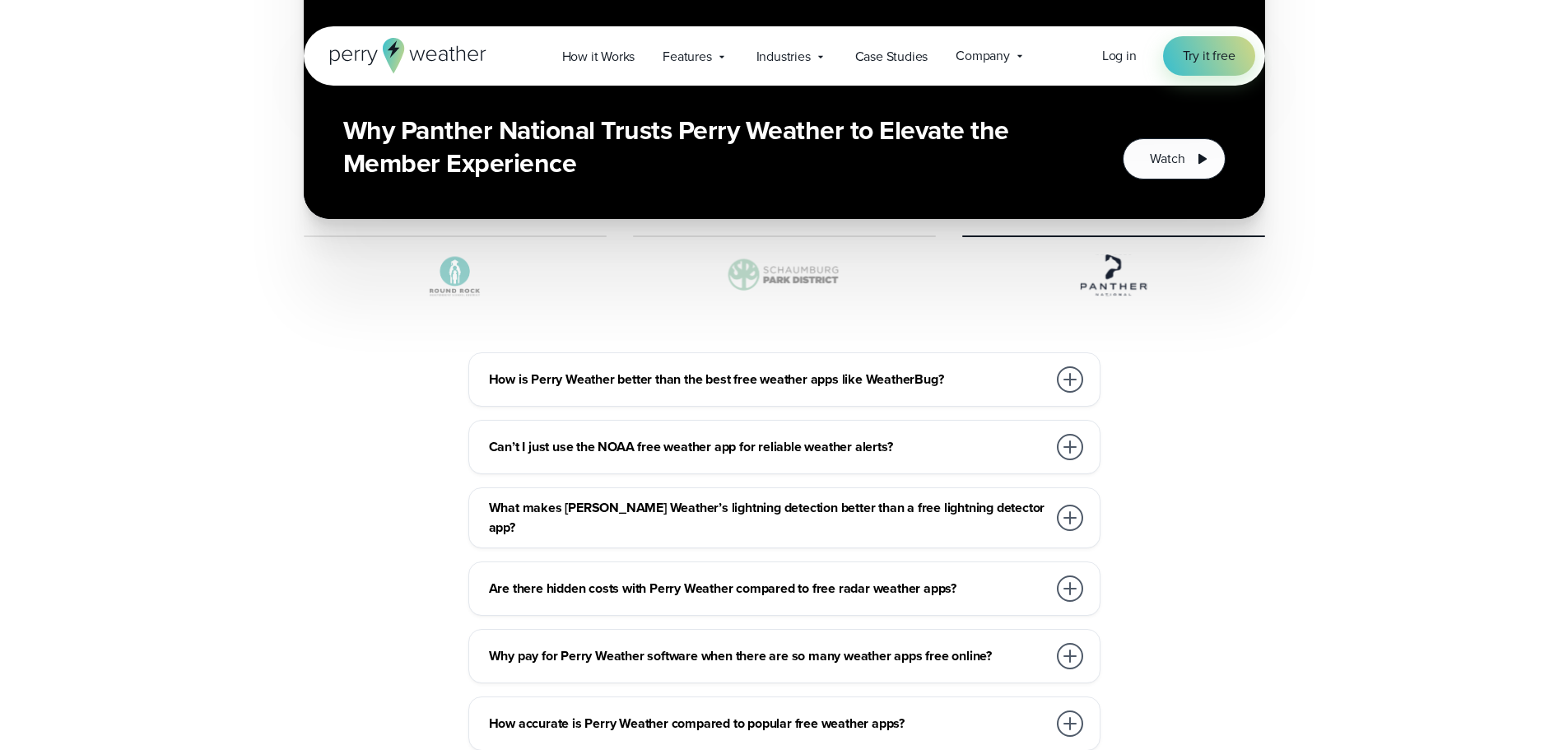
click at [1064, 643] on div at bounding box center [1069, 656] width 26 height 26
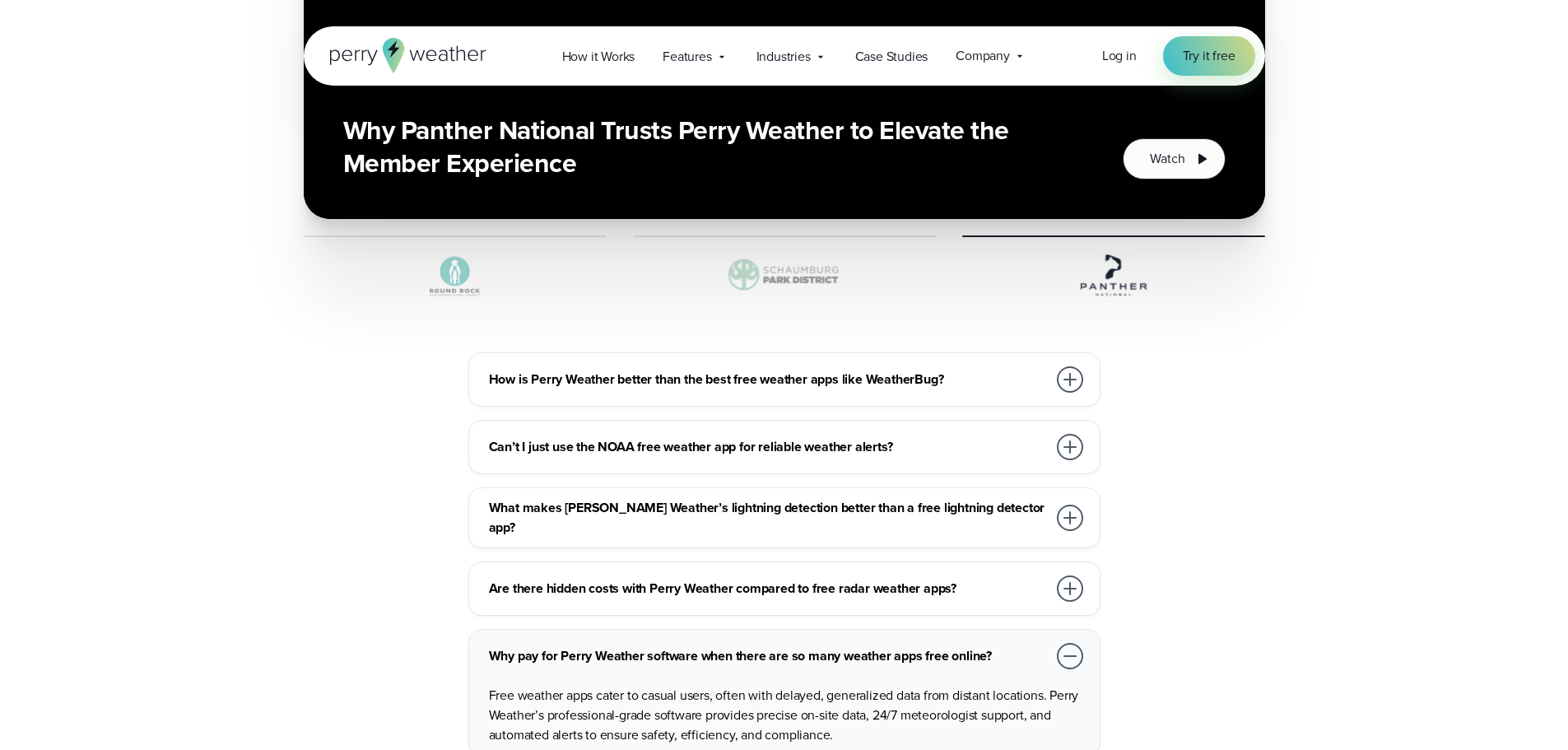
click at [1064, 643] on div at bounding box center [1069, 656] width 26 height 26
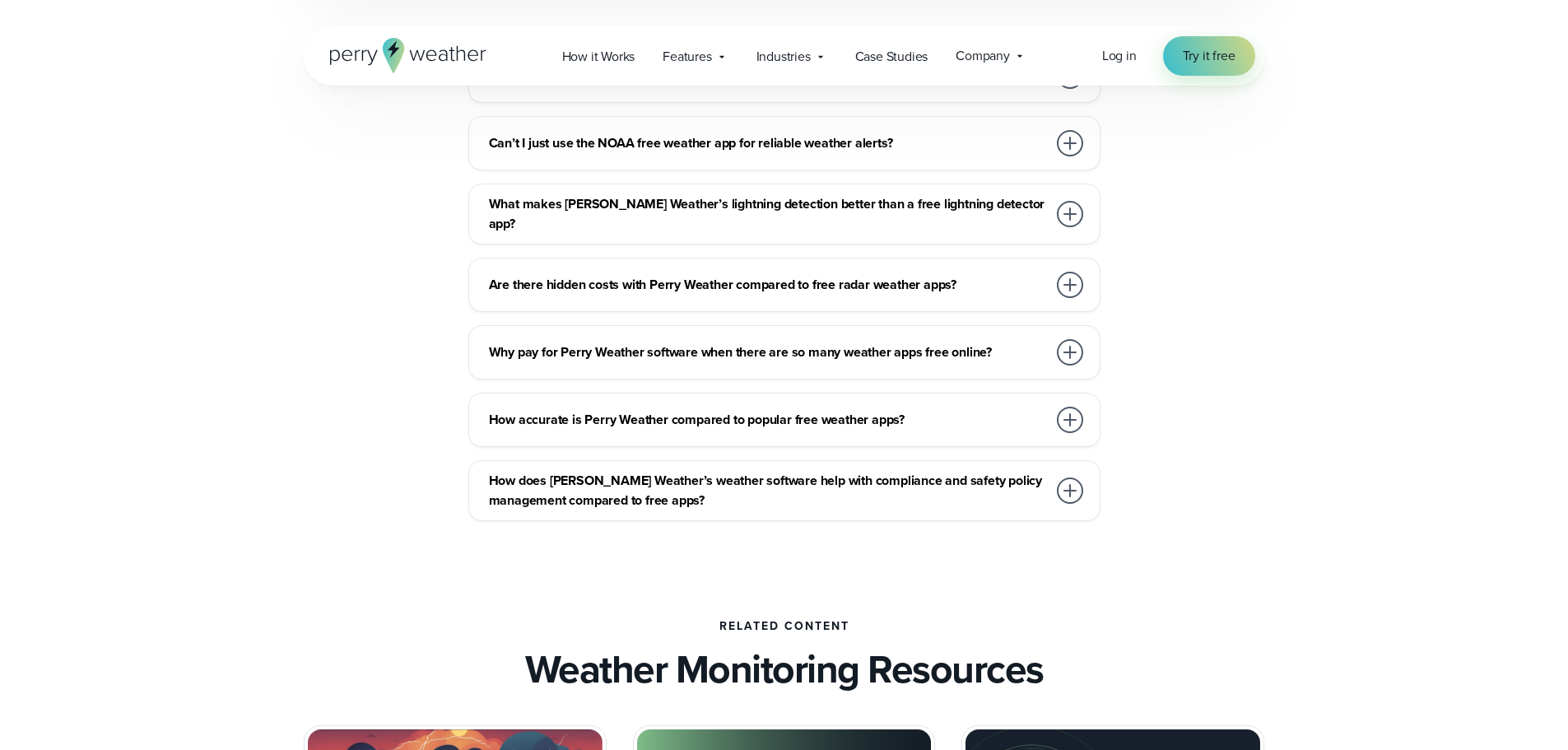
scroll to position [5106, 0]
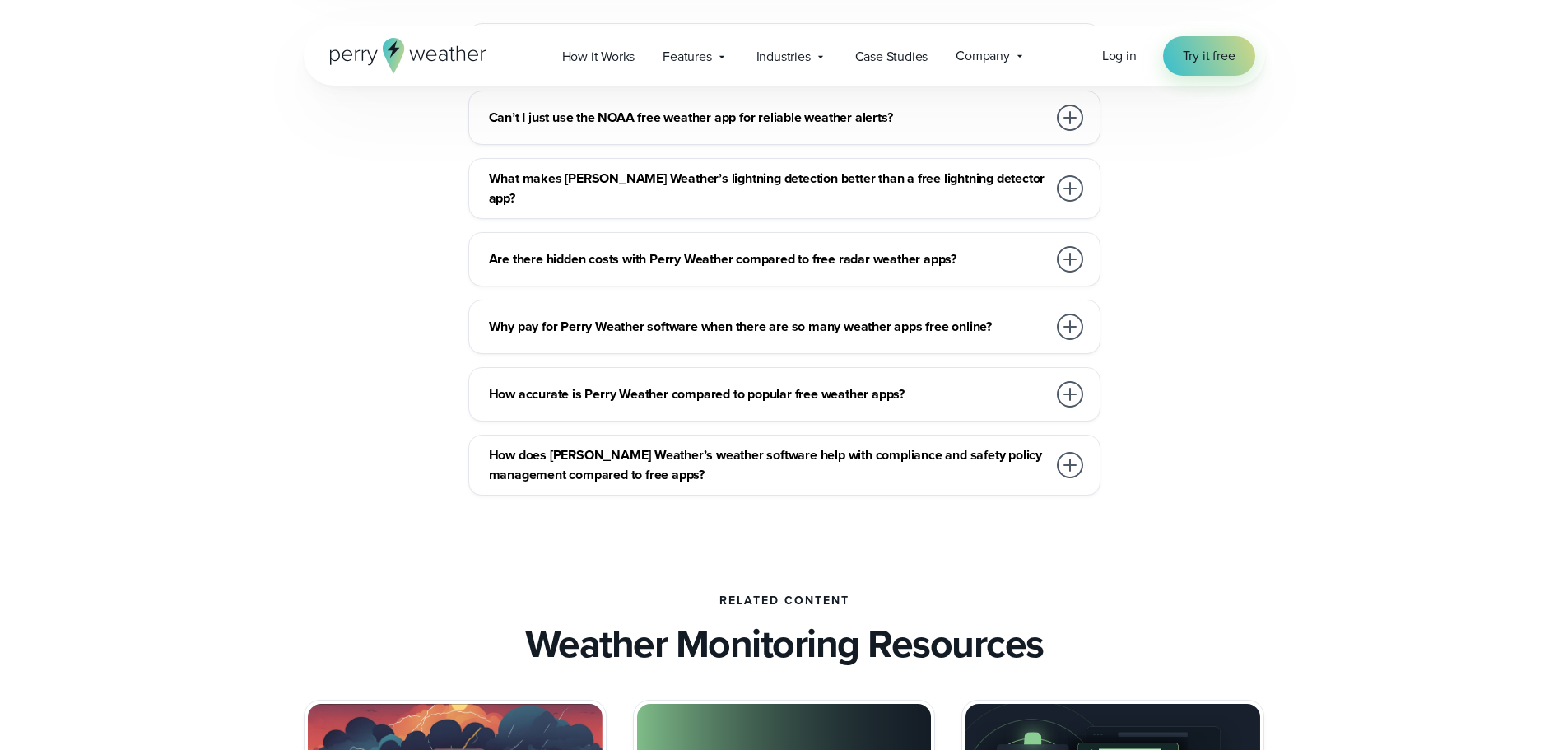
click at [1086, 377] on div "How accurate is Perry Weather compared to popular free weather apps? Perry Weat…" at bounding box center [784, 394] width 632 height 55
click at [1070, 381] on div at bounding box center [1069, 394] width 26 height 26
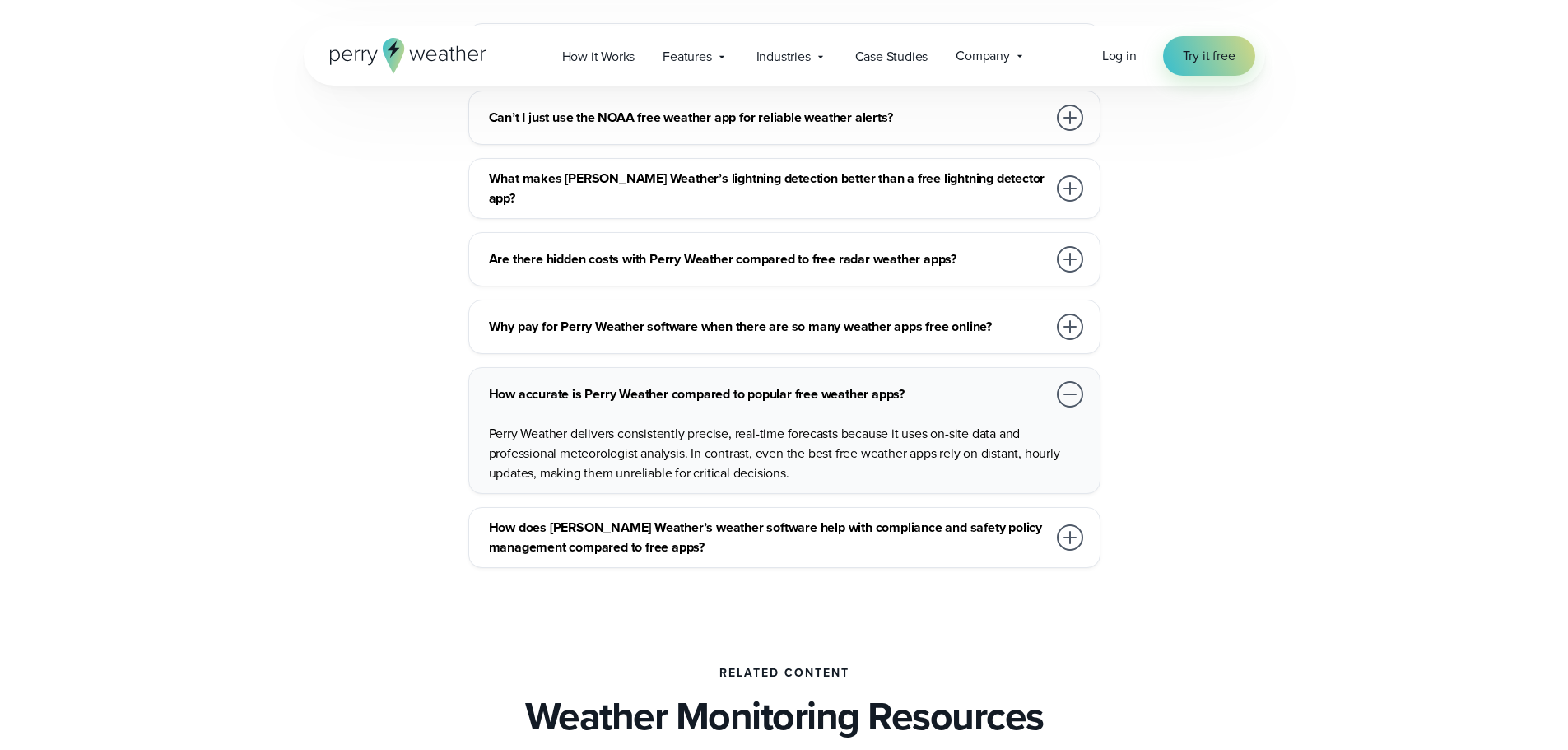
click at [1070, 381] on div at bounding box center [1069, 394] width 26 height 26
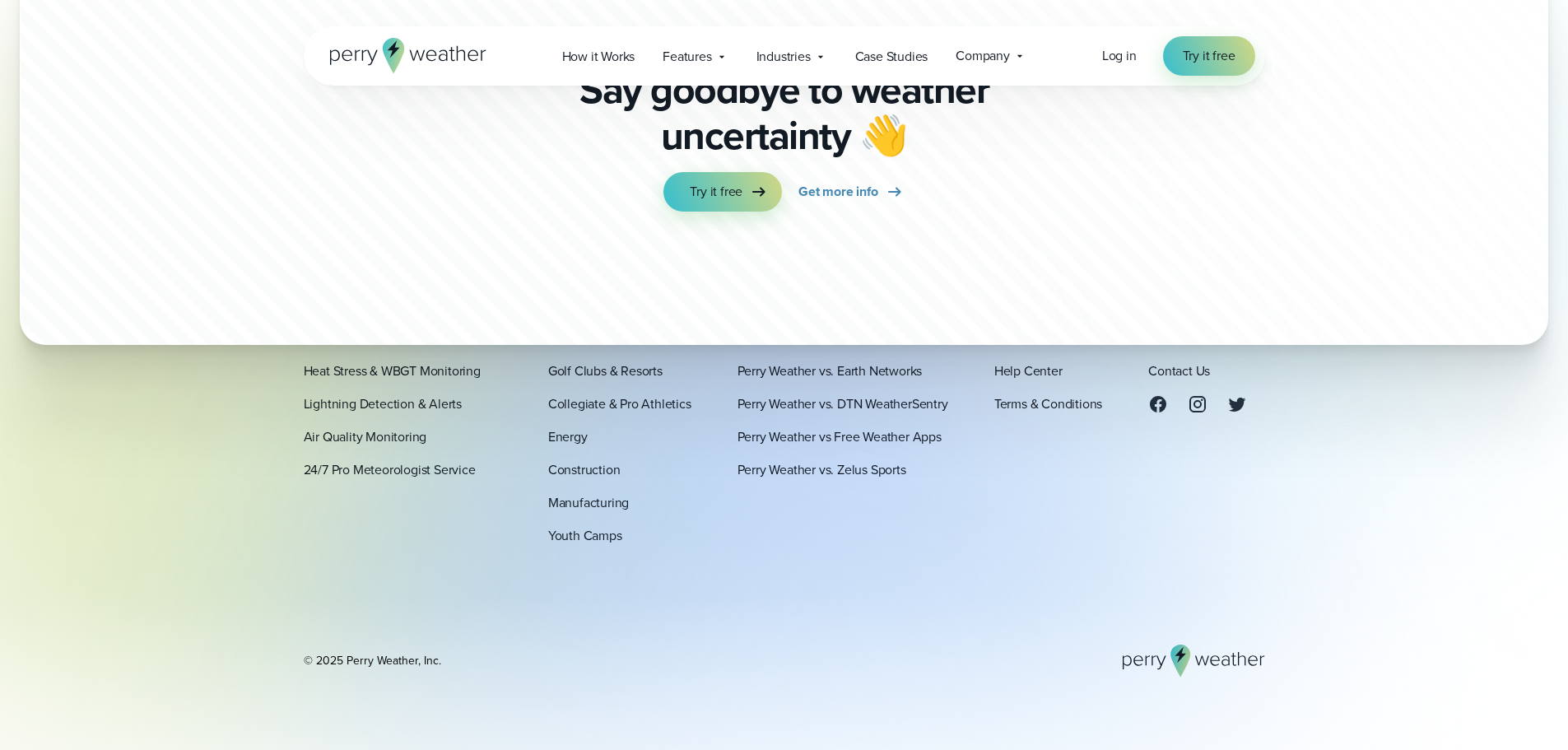
scroll to position [6385, 0]
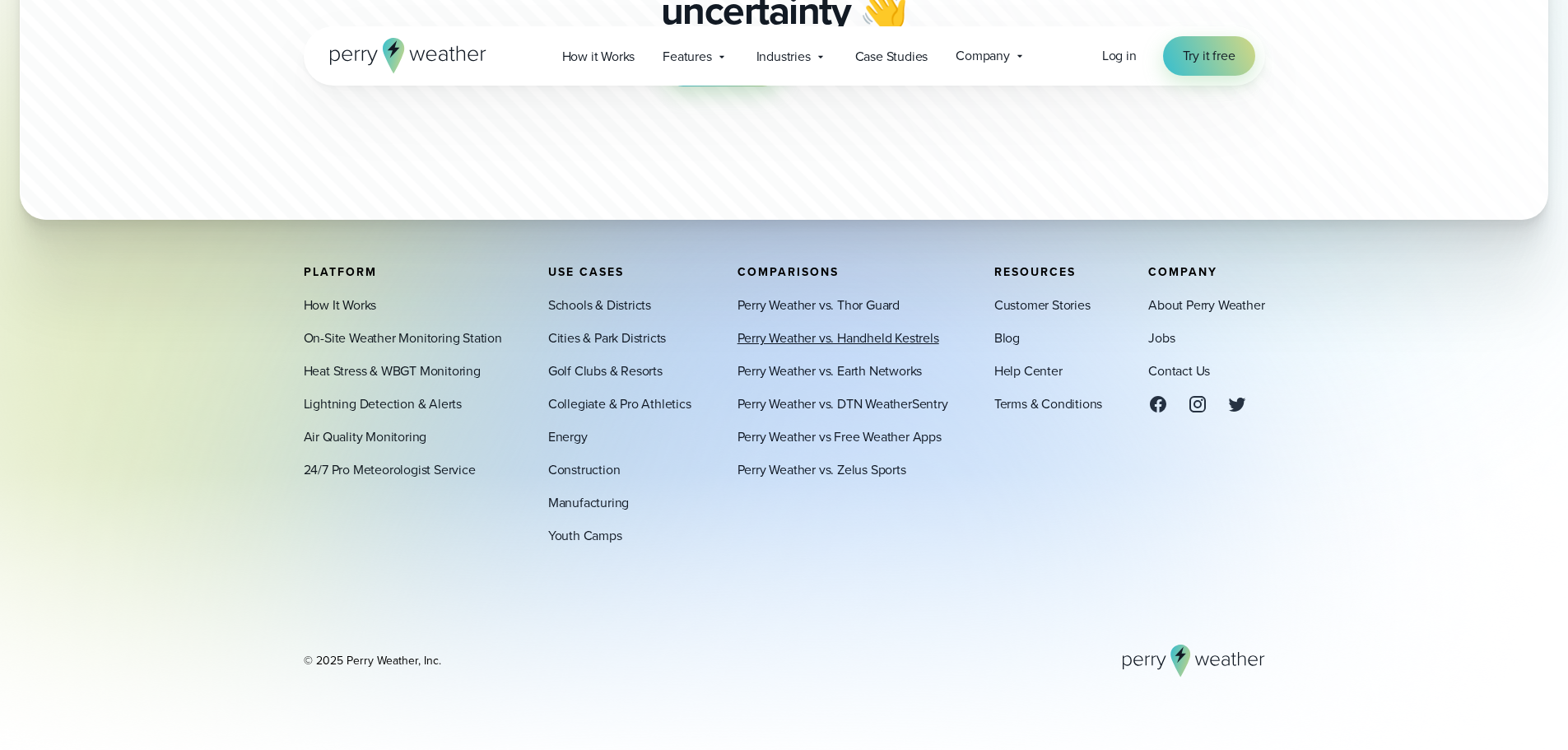
click at [844, 335] on link "Perry Weather vs. Handheld Kestrels" at bounding box center [839, 338] width 201 height 20
click at [803, 469] on link "Perry Weather vs. Zelus Sports" at bounding box center [822, 470] width 169 height 20
click at [836, 371] on link "Perry Weather vs. Earth Networks" at bounding box center [830, 372] width 186 height 20
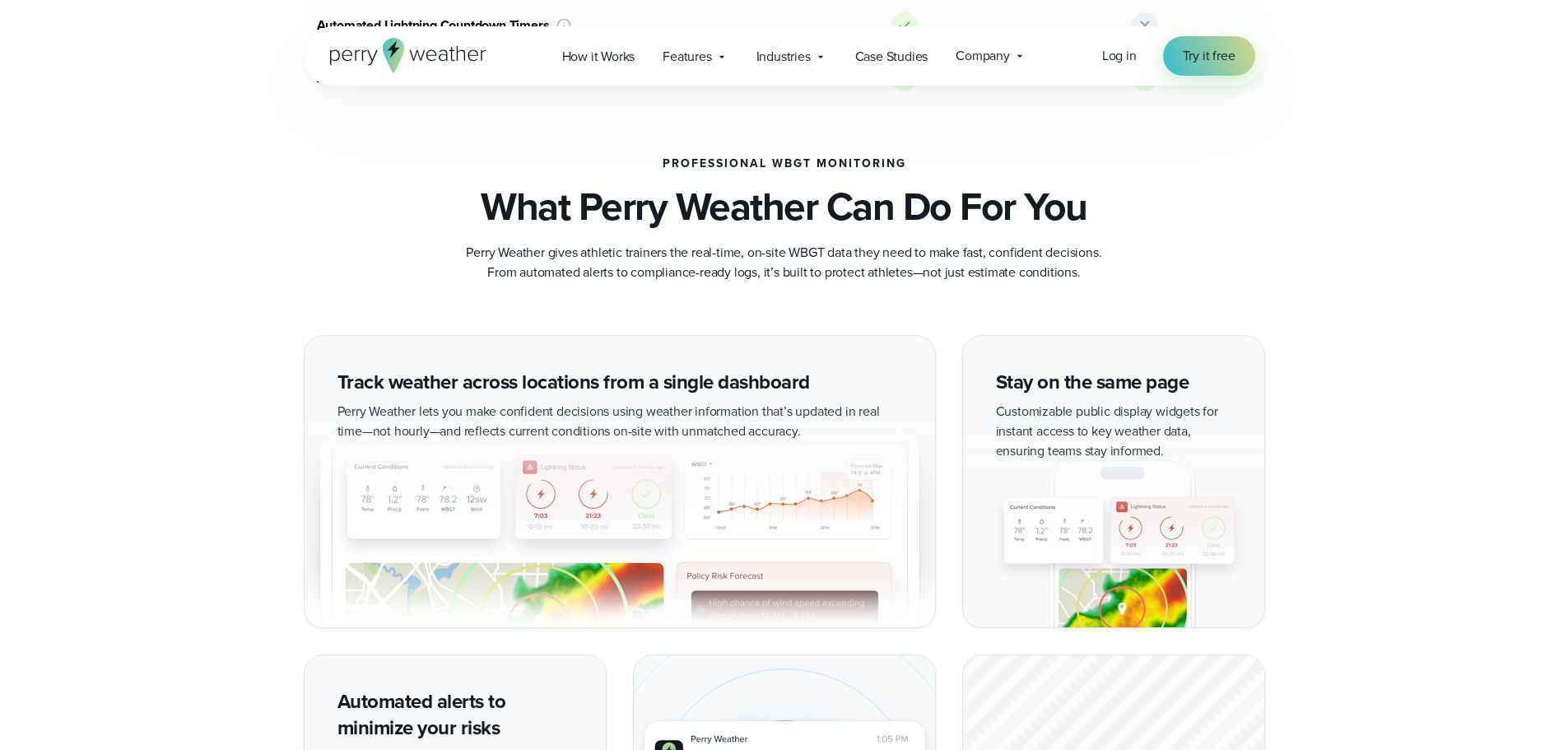
scroll to position [1235, 0]
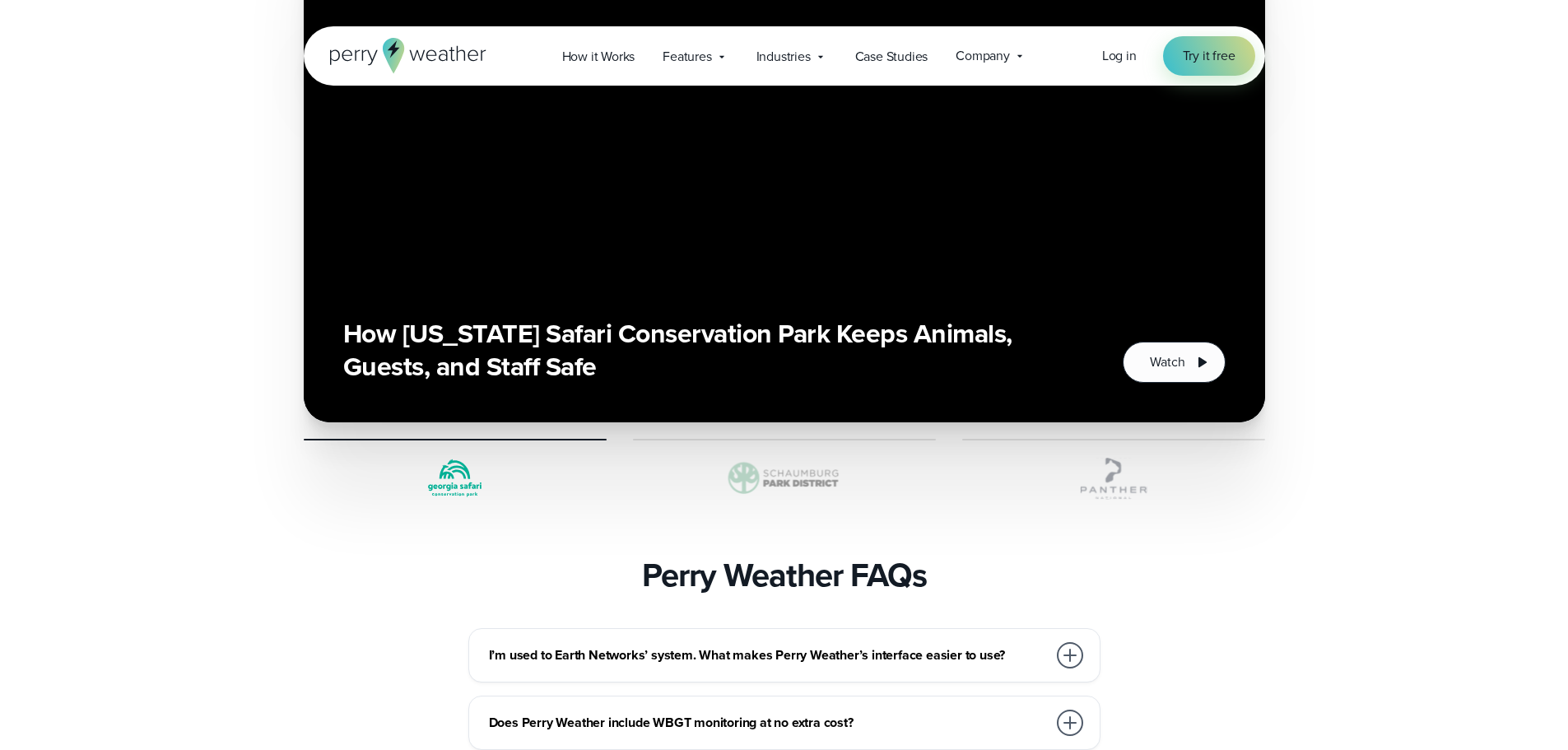
scroll to position [3706, 0]
